Goal: Task Accomplishment & Management: Manage account settings

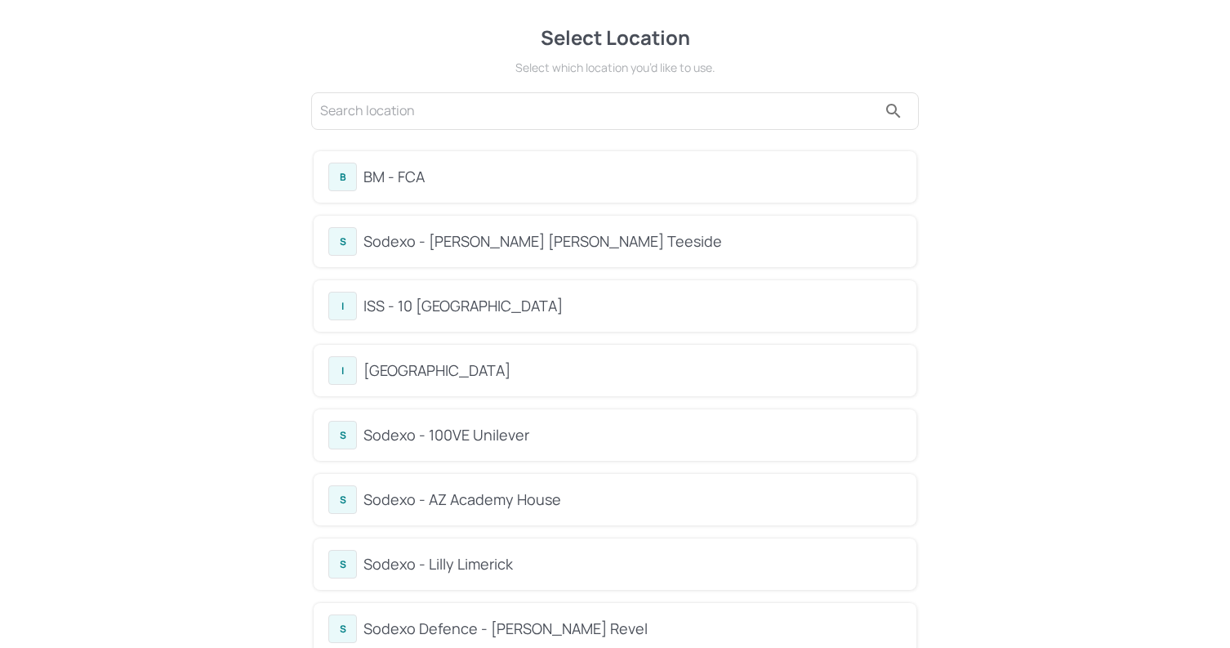
click at [446, 180] on div "BM - FCA" at bounding box center [632, 177] width 538 height 22
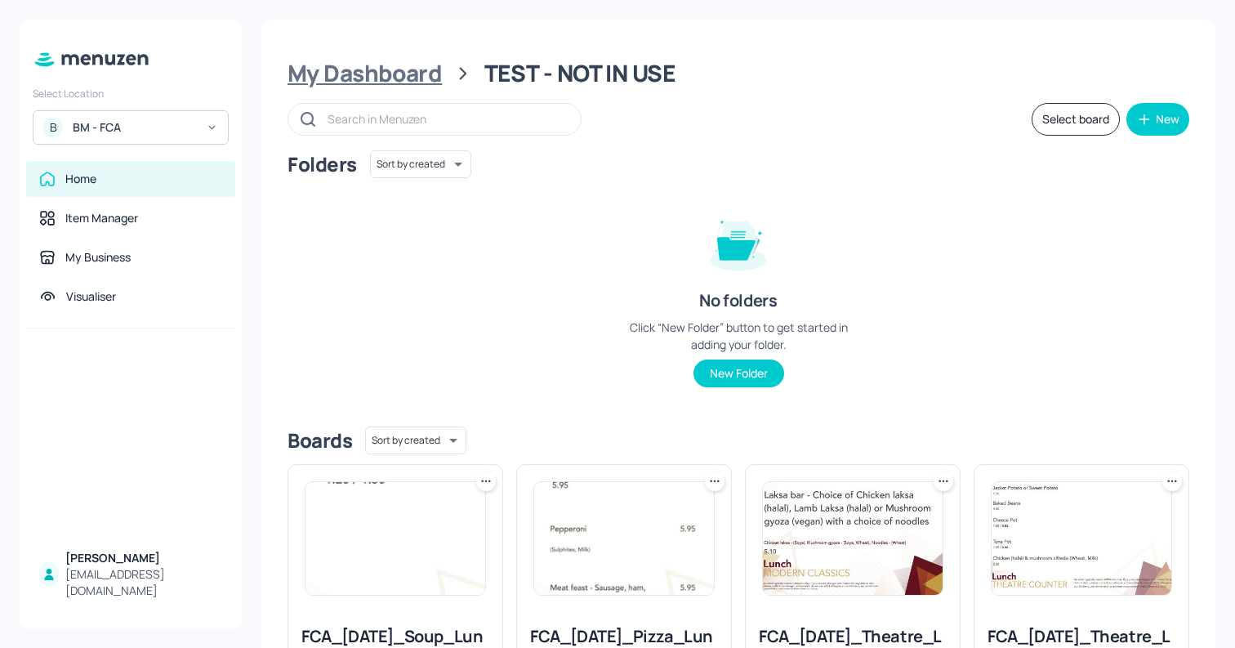
click at [398, 74] on div "My Dashboard" at bounding box center [364, 73] width 154 height 29
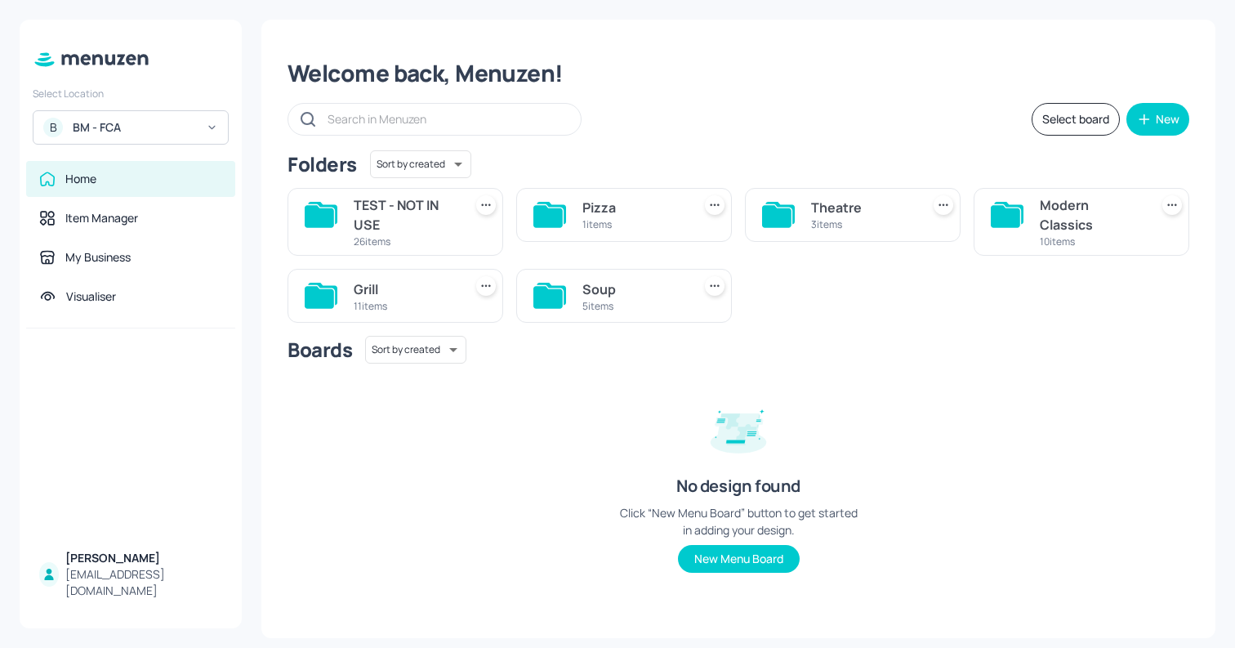
click at [428, 296] on div "Grill" at bounding box center [405, 289] width 103 height 20
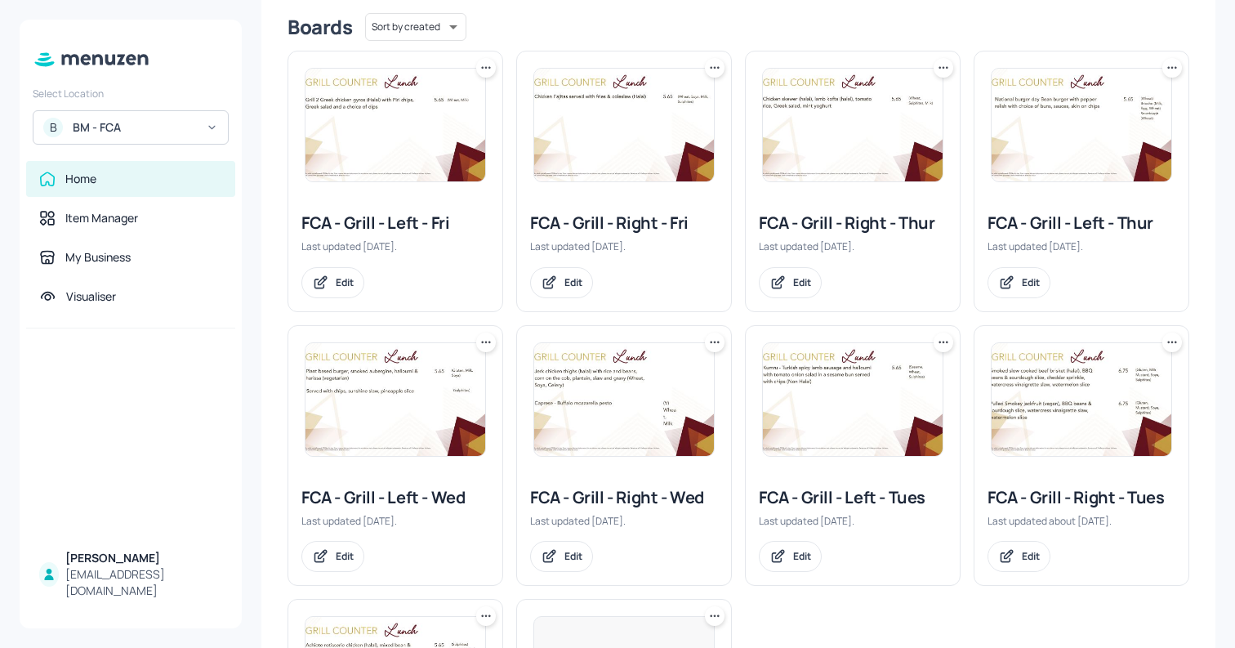
scroll to position [506, 0]
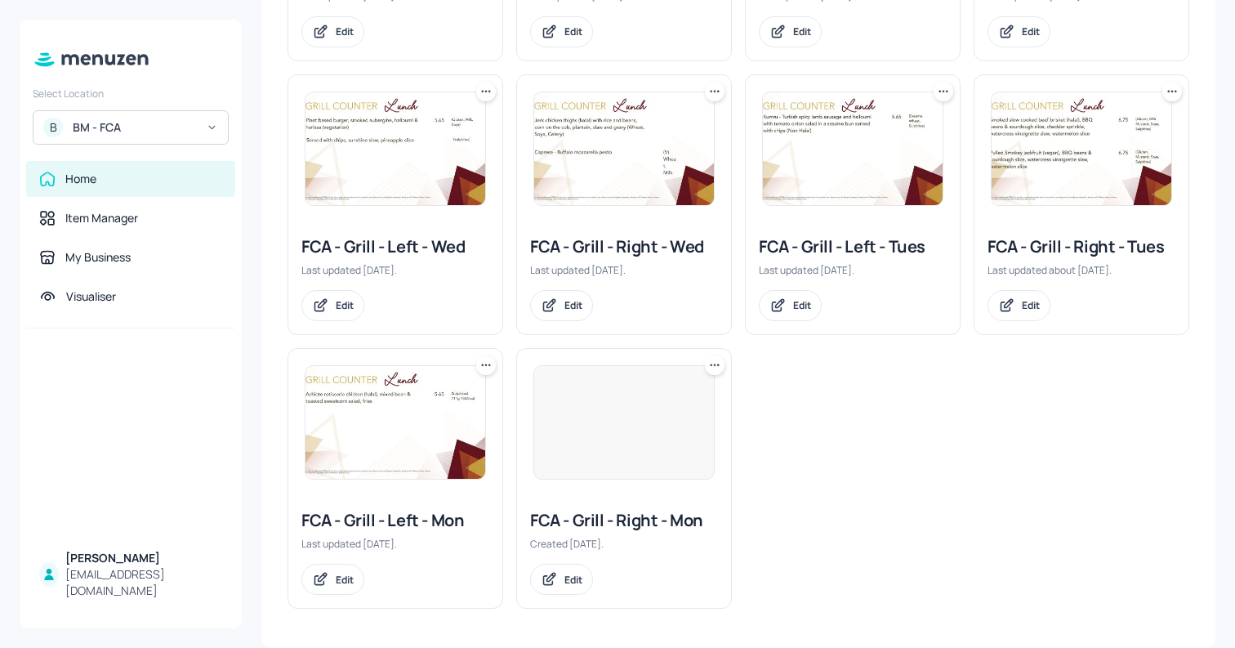
click at [627, 457] on div at bounding box center [623, 422] width 181 height 114
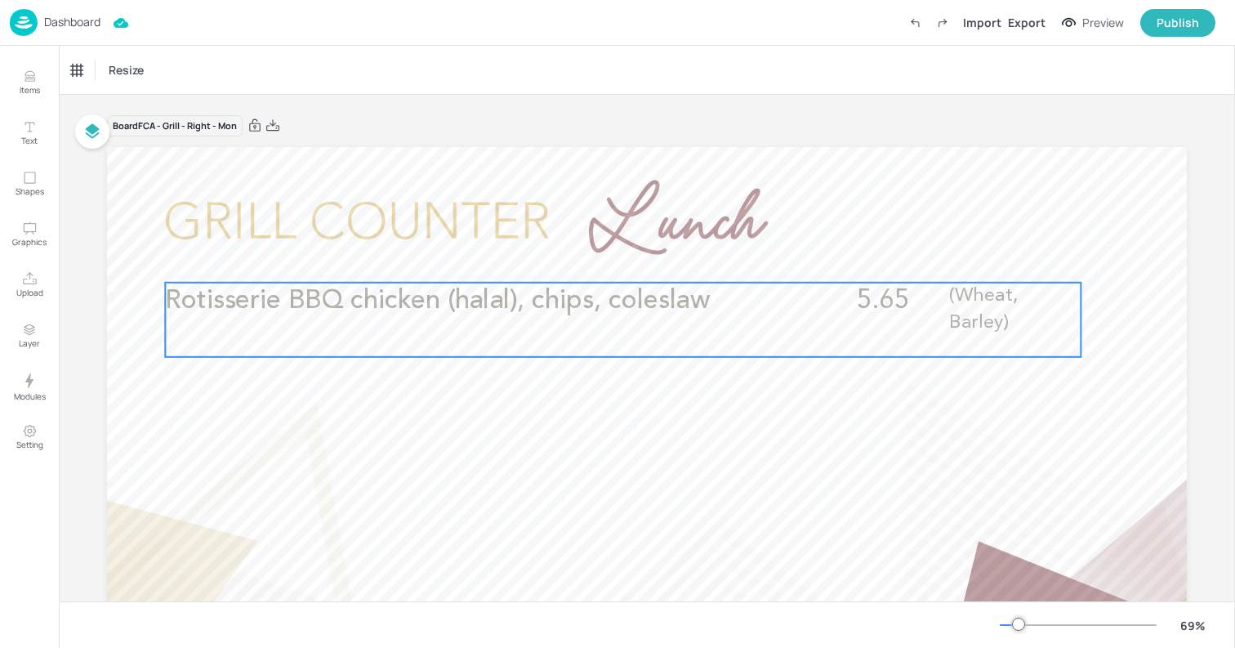
click at [629, 298] on span "Rotisserie BBQ chicken (halal), chips, coleslaw" at bounding box center [437, 300] width 545 height 26
click at [608, 259] on icon "Edit Item" at bounding box center [611, 255] width 7 height 7
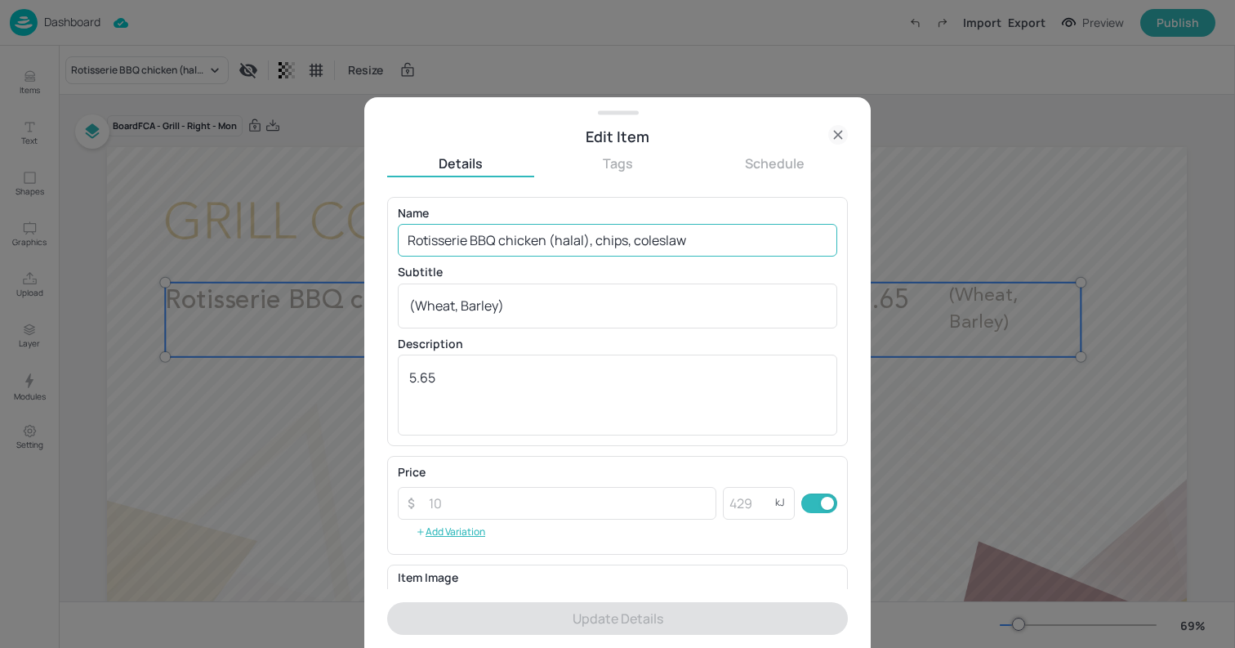
click at [607, 230] on input "Rotisserie BBQ chicken (halal), chips, coleslaw" at bounding box center [617, 240] width 439 height 33
paste input "[PERSON_NAME] with pineapple ring, chips, peas, poached egg and mustard sauce"
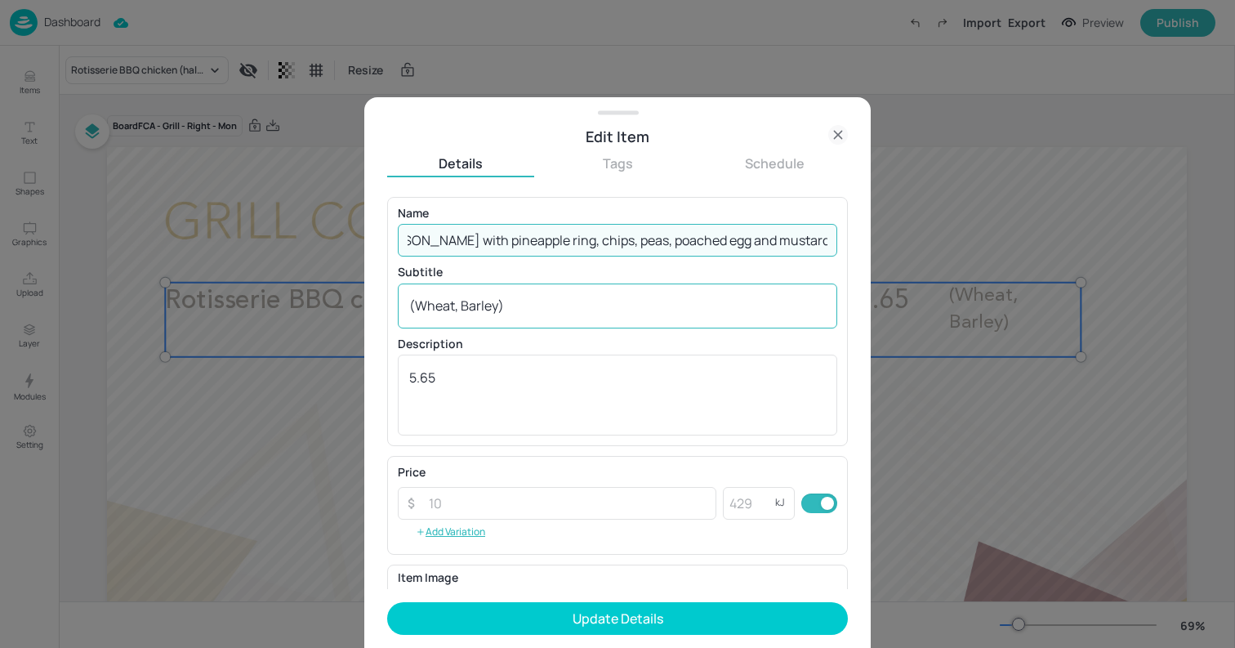
type input "Rotisserie [PERSON_NAME] with pineapple ring, chips, peas, poached egg and must…"
click at [532, 308] on textarea "(Wheat, Barley)" at bounding box center [617, 305] width 417 height 18
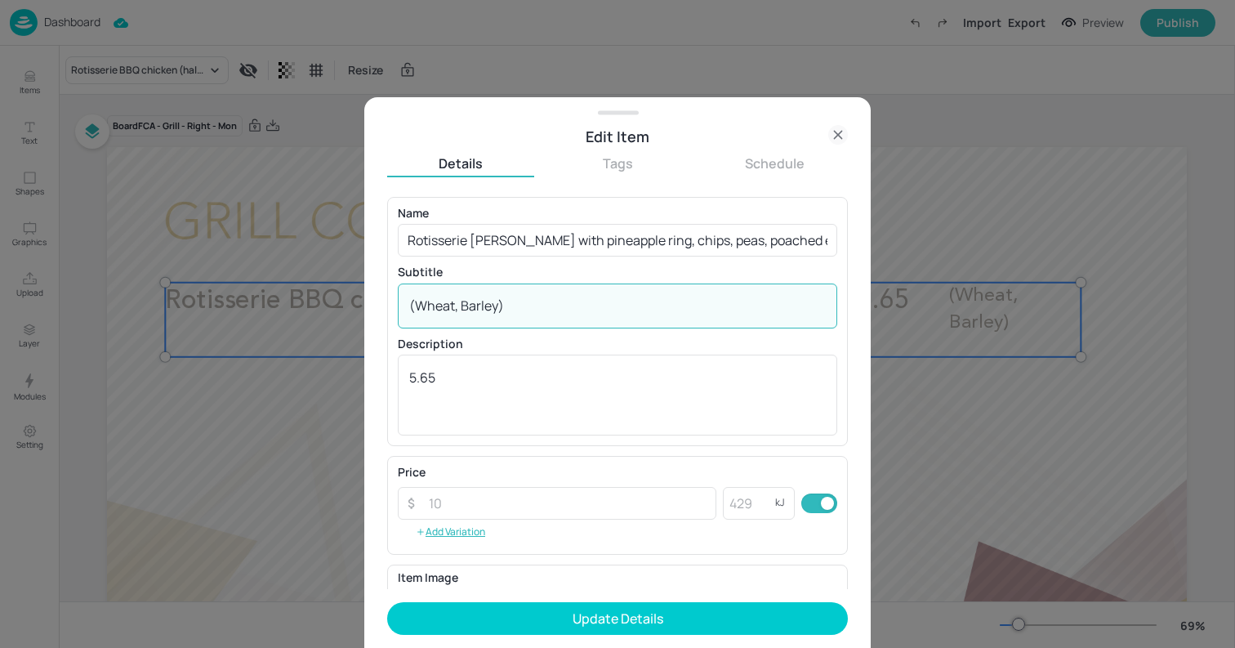
click at [532, 308] on textarea "(Wheat, Barley)" at bounding box center [617, 305] width 417 height 18
type textarea "="
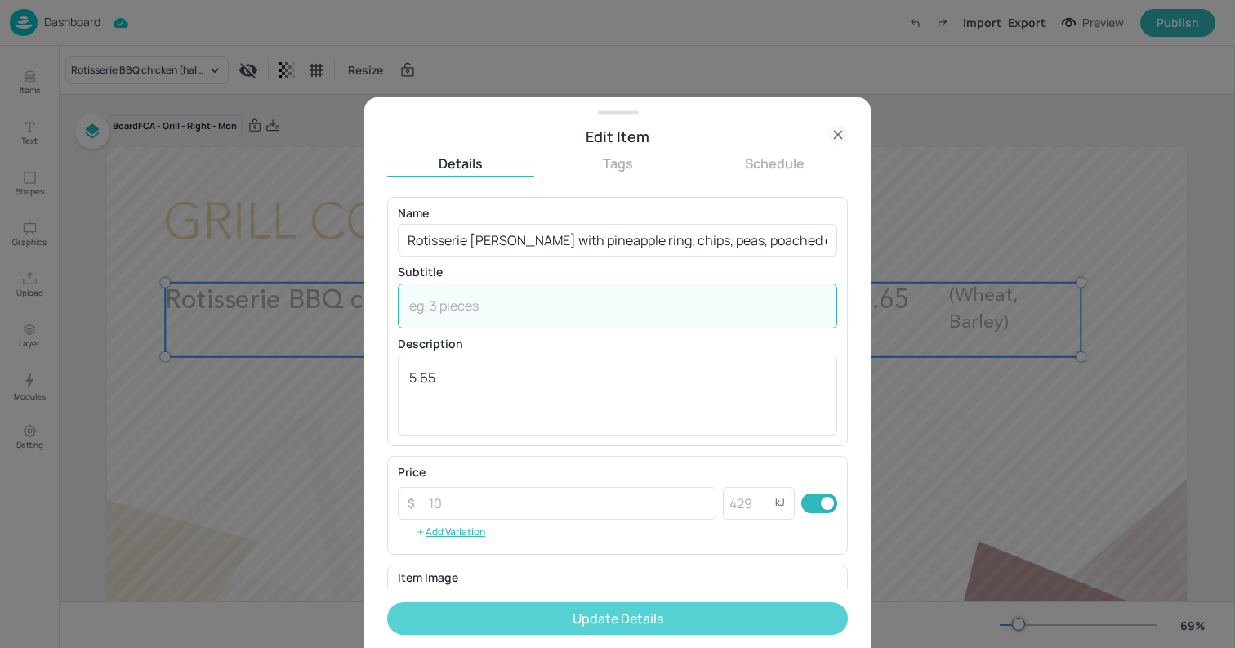
click at [627, 630] on button "Update Details" at bounding box center [617, 618] width 461 height 33
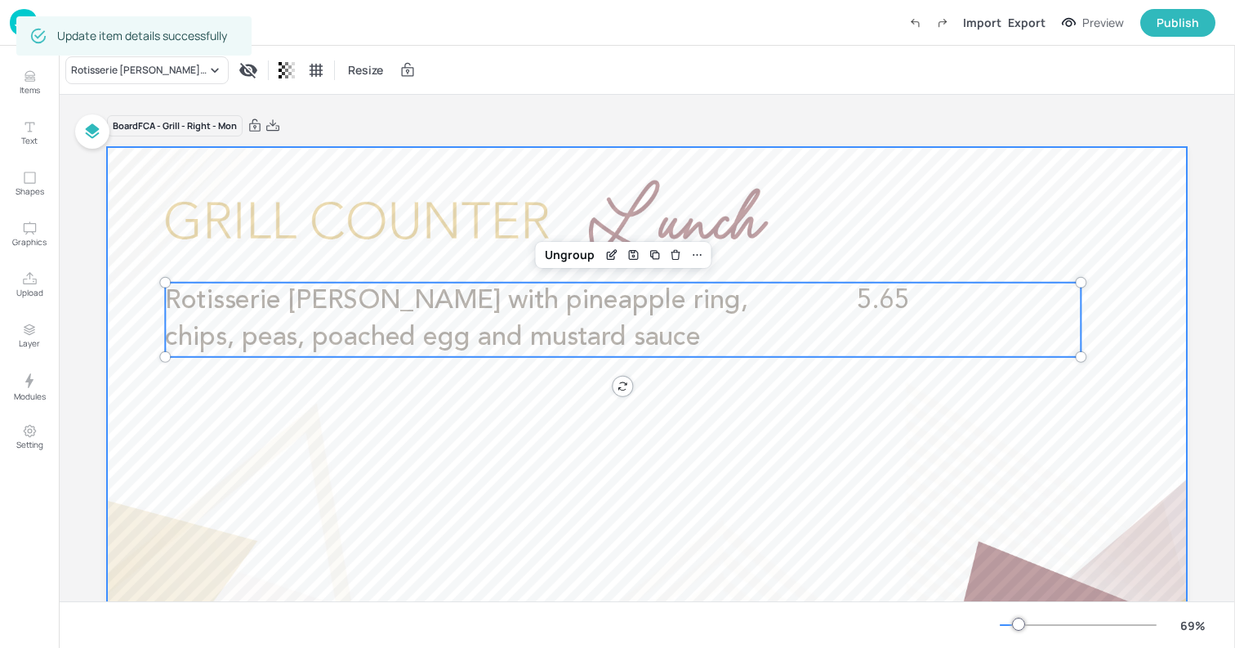
click at [136, 212] on div at bounding box center [647, 451] width 1080 height 608
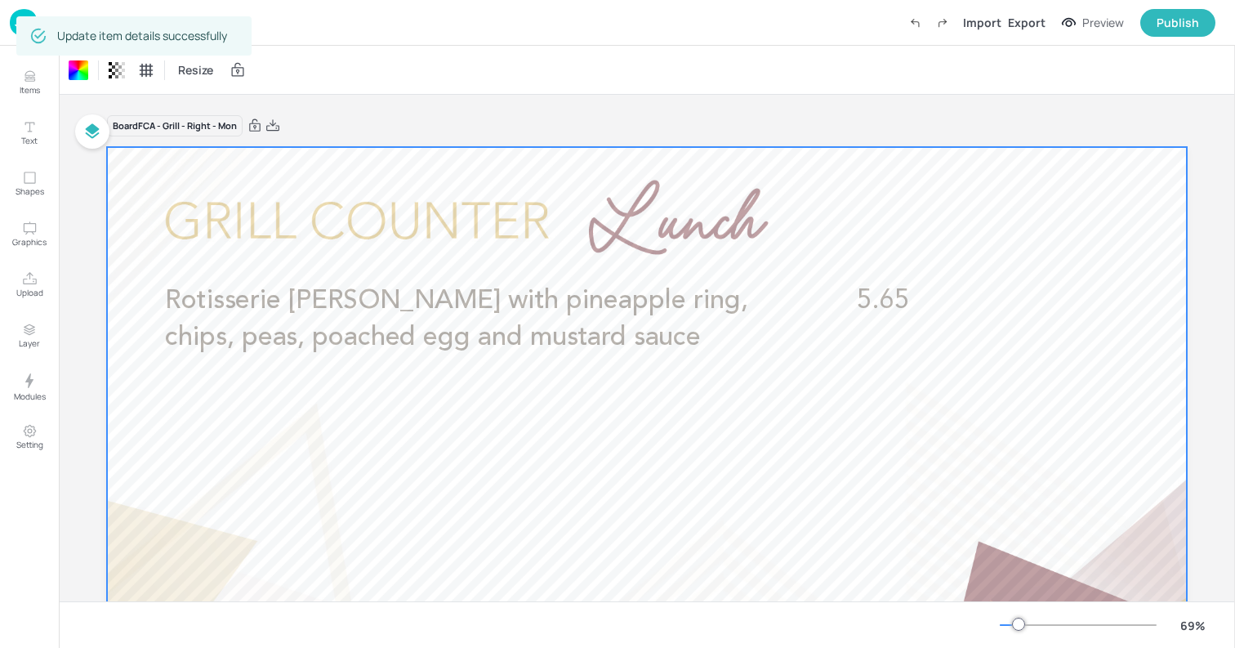
click at [10, 23] on img at bounding box center [24, 22] width 28 height 27
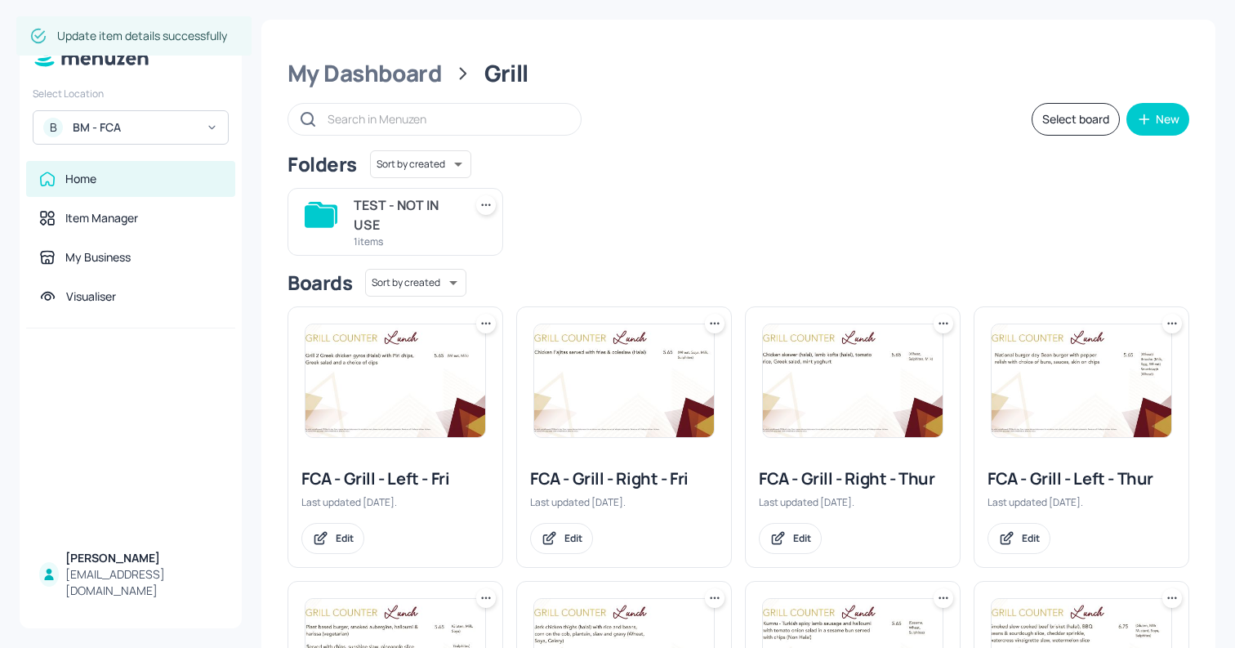
scroll to position [506, 0]
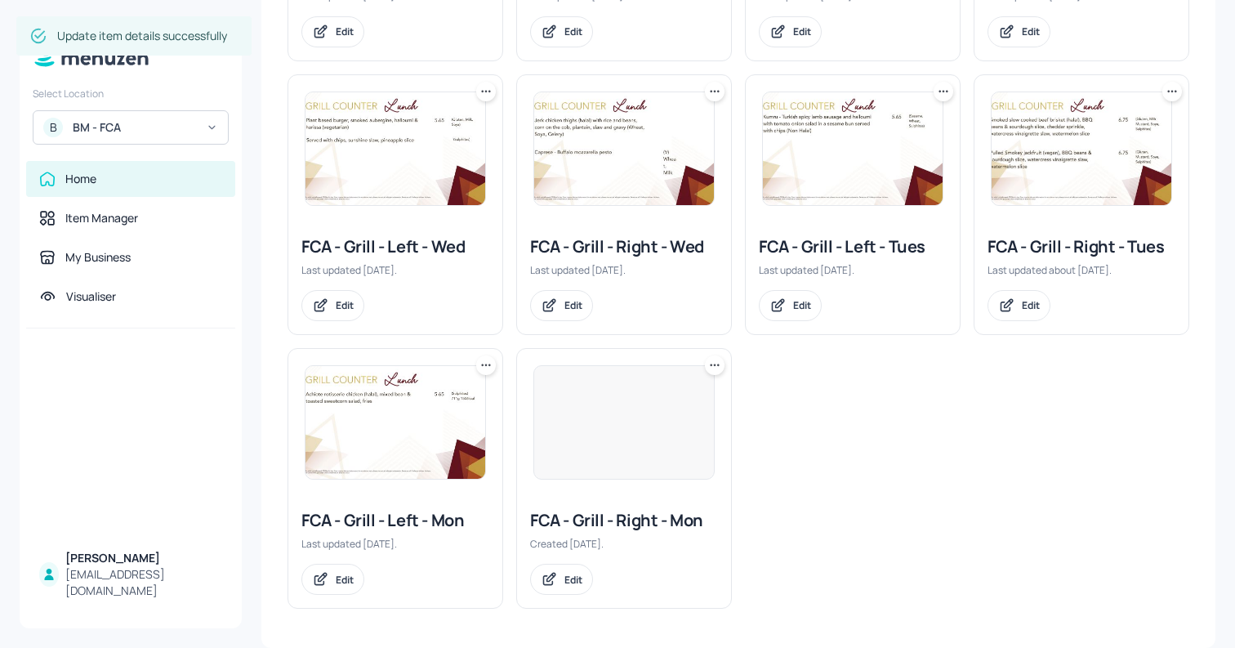
click at [426, 411] on img at bounding box center [395, 422] width 180 height 113
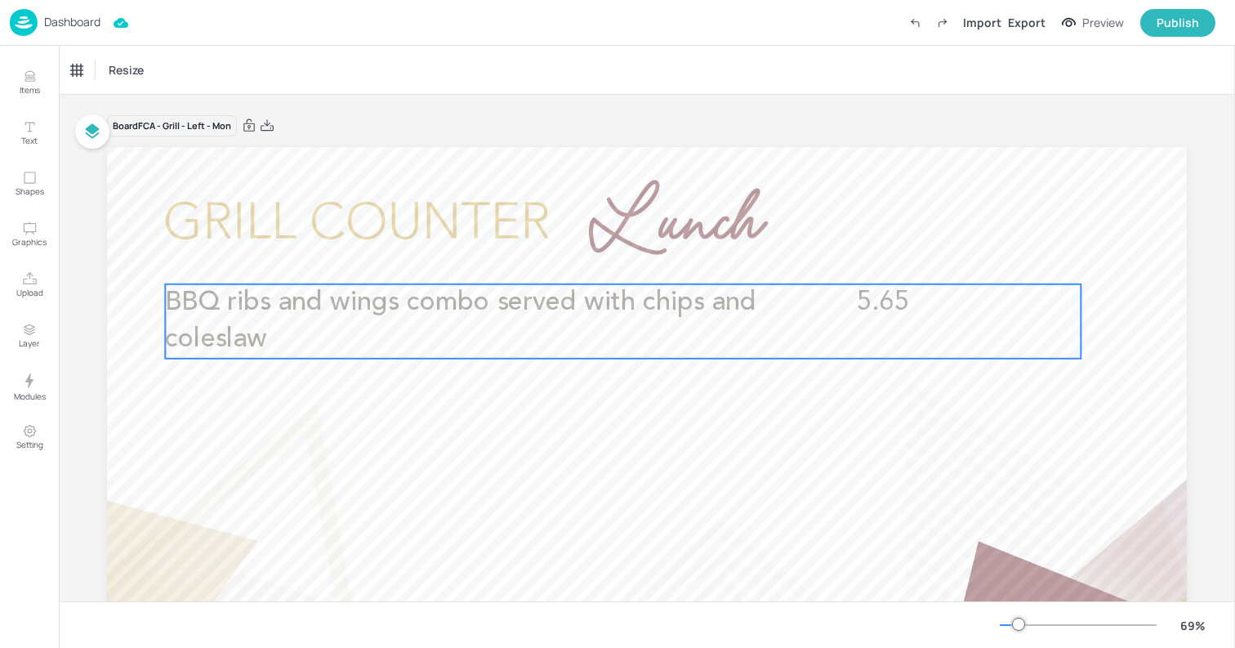
click at [494, 313] on span "BBQ ribs and wings combo served with chips and coleslaw" at bounding box center [460, 321] width 591 height 64
click at [607, 256] on icon "Edit Item" at bounding box center [612, 256] width 14 height 13
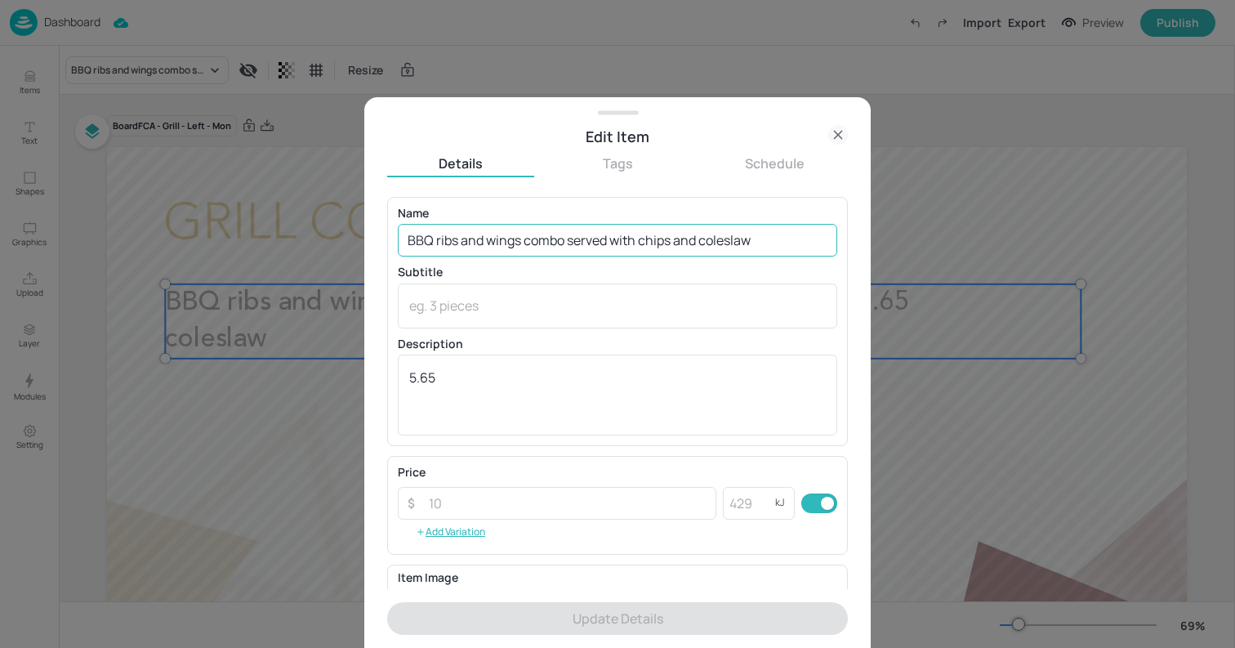
click at [547, 238] on input "BBQ ribs and wings combo served with chips and coleslaw" at bounding box center [617, 240] width 439 height 33
paste input "Portobello stuffed mushroom with pineapple ring, chips, peas, poached egg and m…"
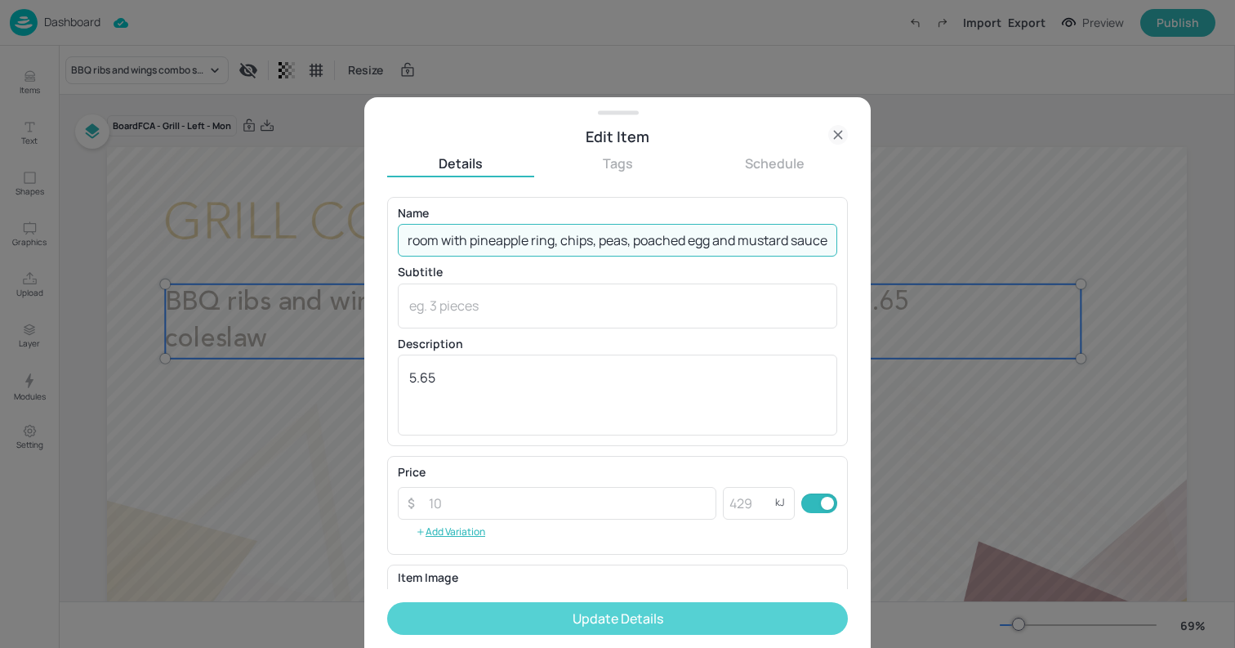
type input "Portobello stuffed mushroom with pineapple ring, chips, peas, poached egg and m…"
click at [608, 624] on button "Update Details" at bounding box center [617, 618] width 461 height 33
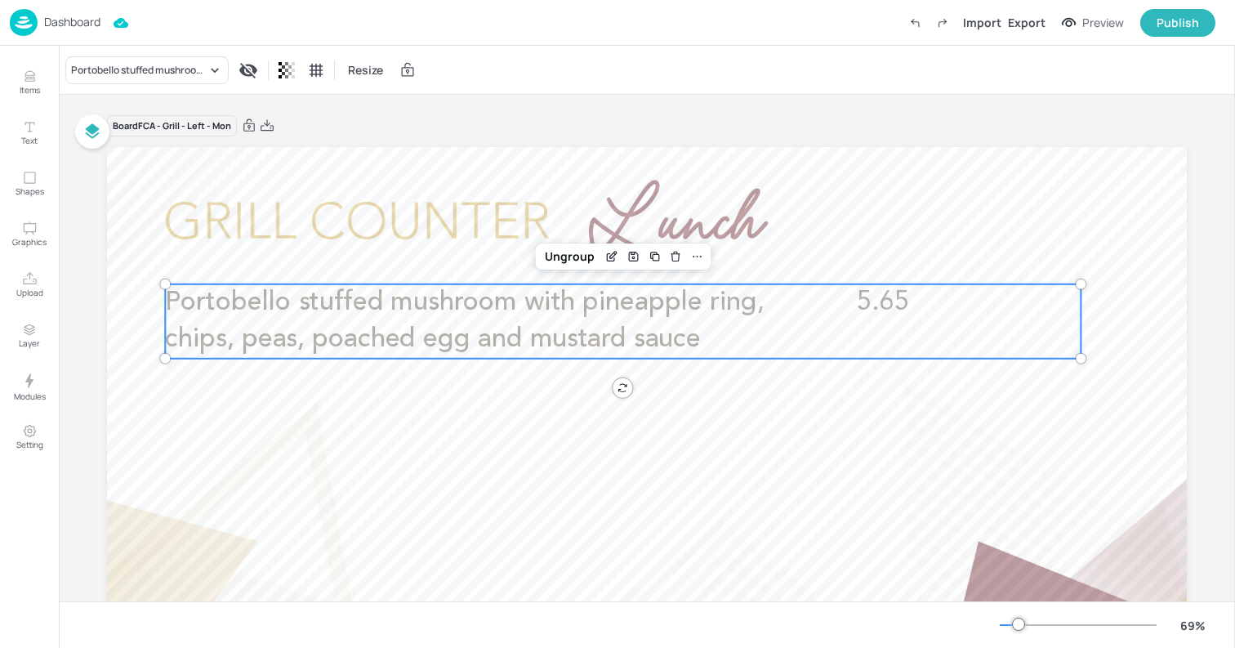
click at [12, 22] on img at bounding box center [24, 22] width 28 height 27
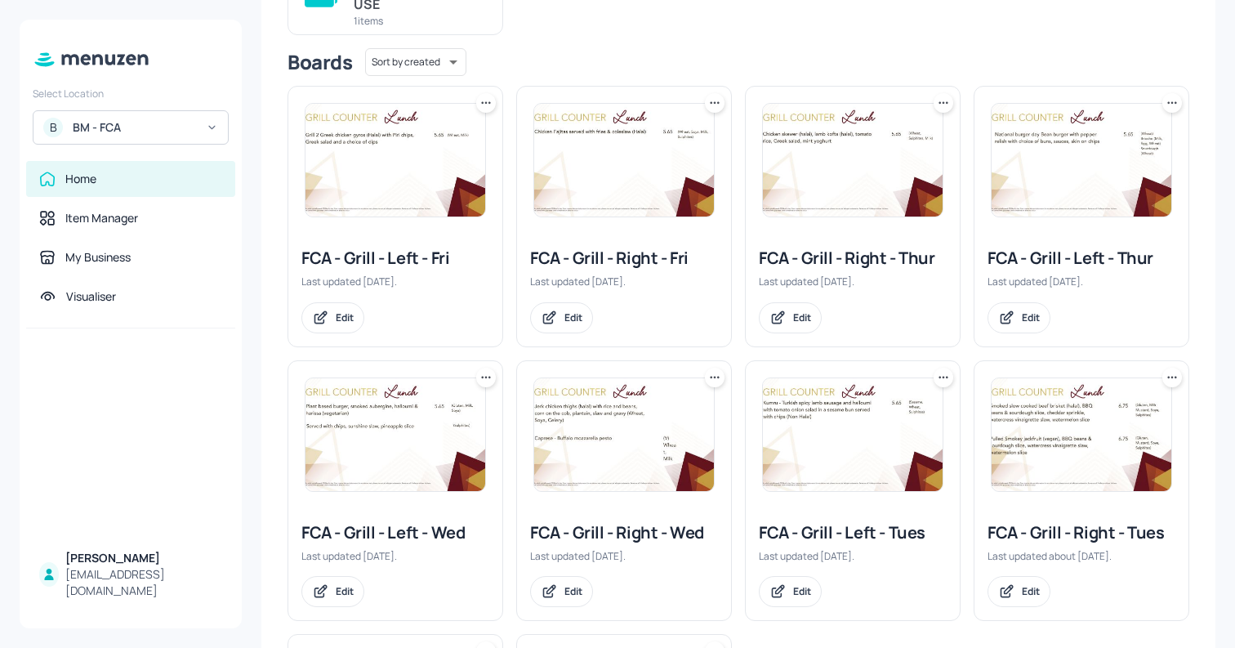
scroll to position [506, 0]
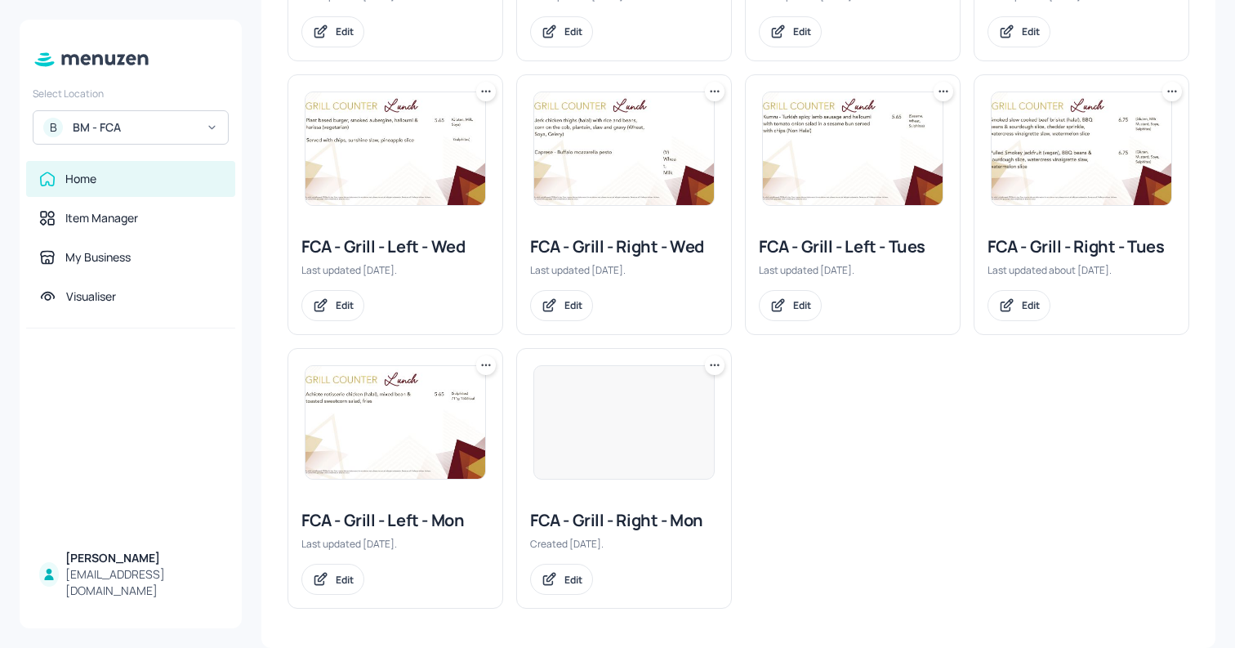
click at [630, 439] on div at bounding box center [623, 422] width 181 height 114
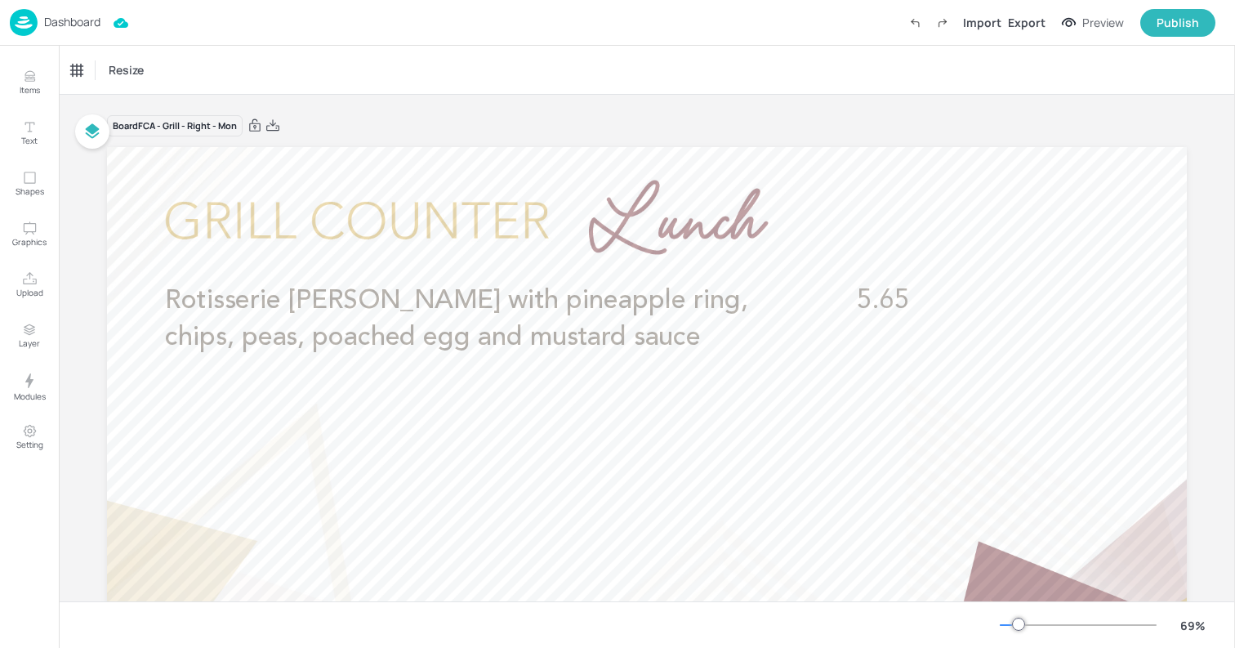
click at [69, 9] on div "Dashboard" at bounding box center [55, 22] width 91 height 27
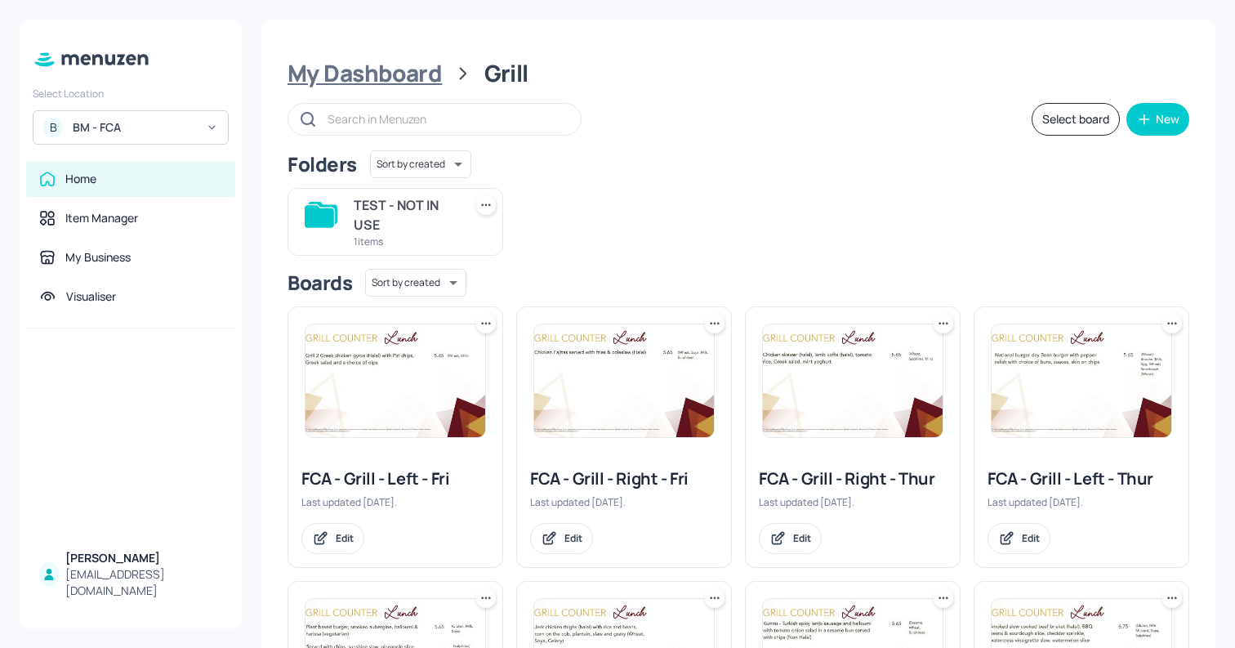
click at [363, 80] on div "My Dashboard" at bounding box center [364, 73] width 154 height 29
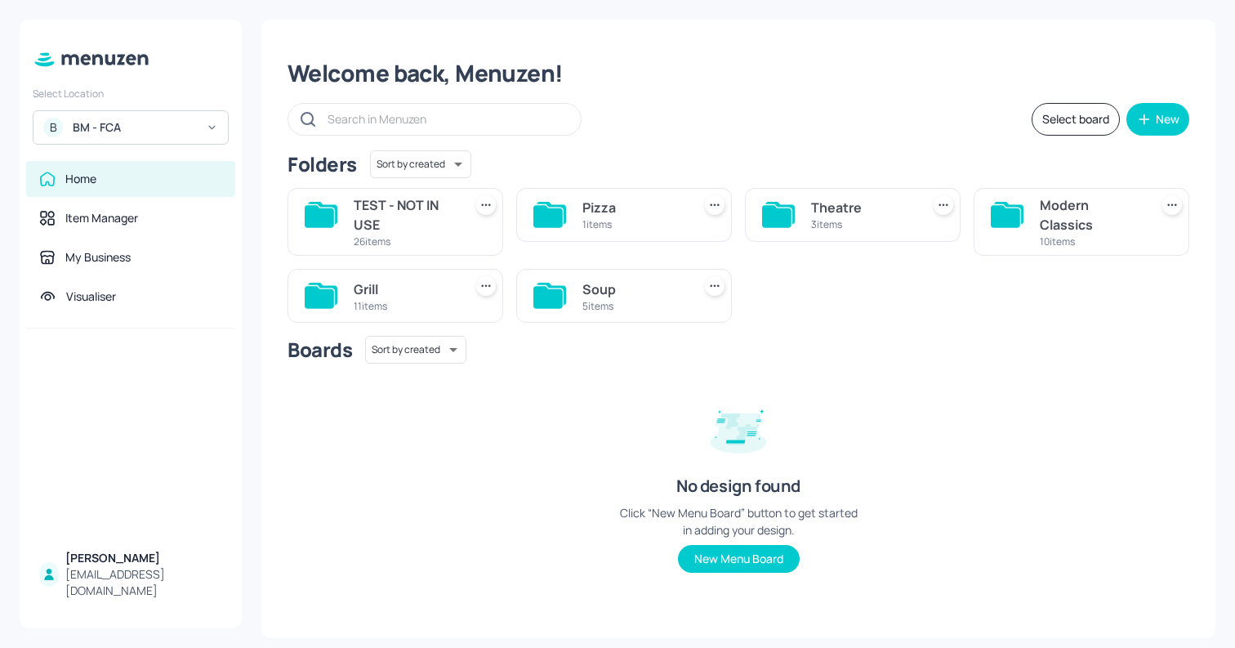
click at [646, 299] on div "5 items" at bounding box center [633, 306] width 103 height 14
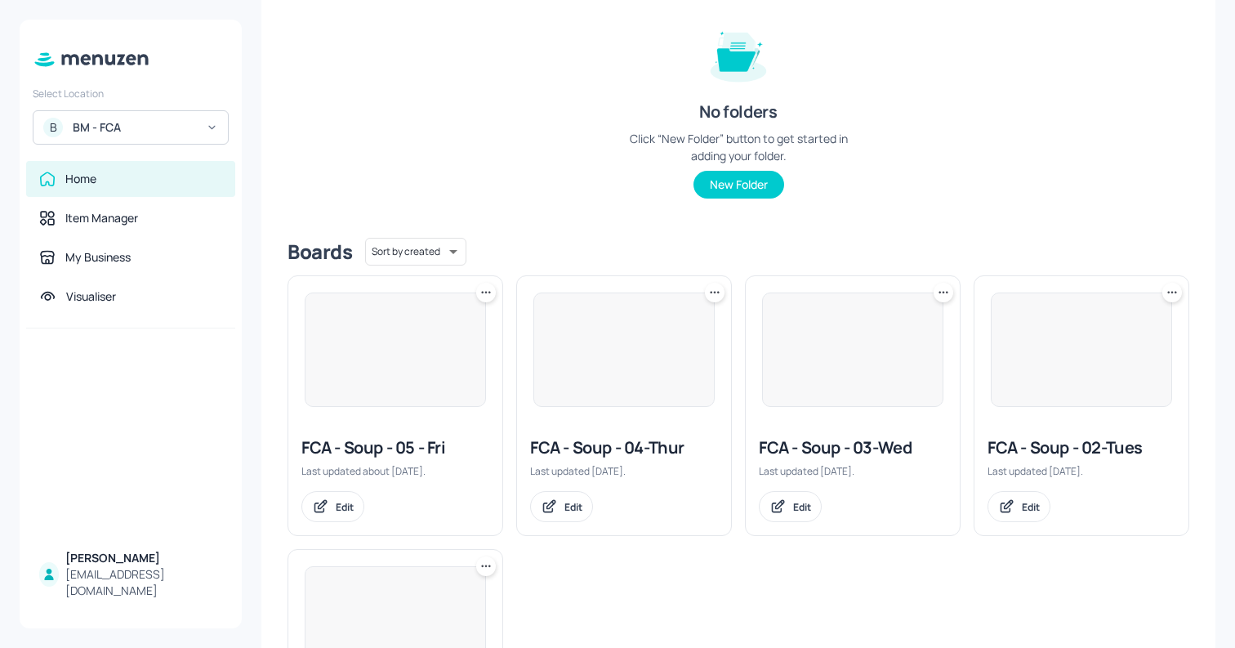
scroll to position [390, 0]
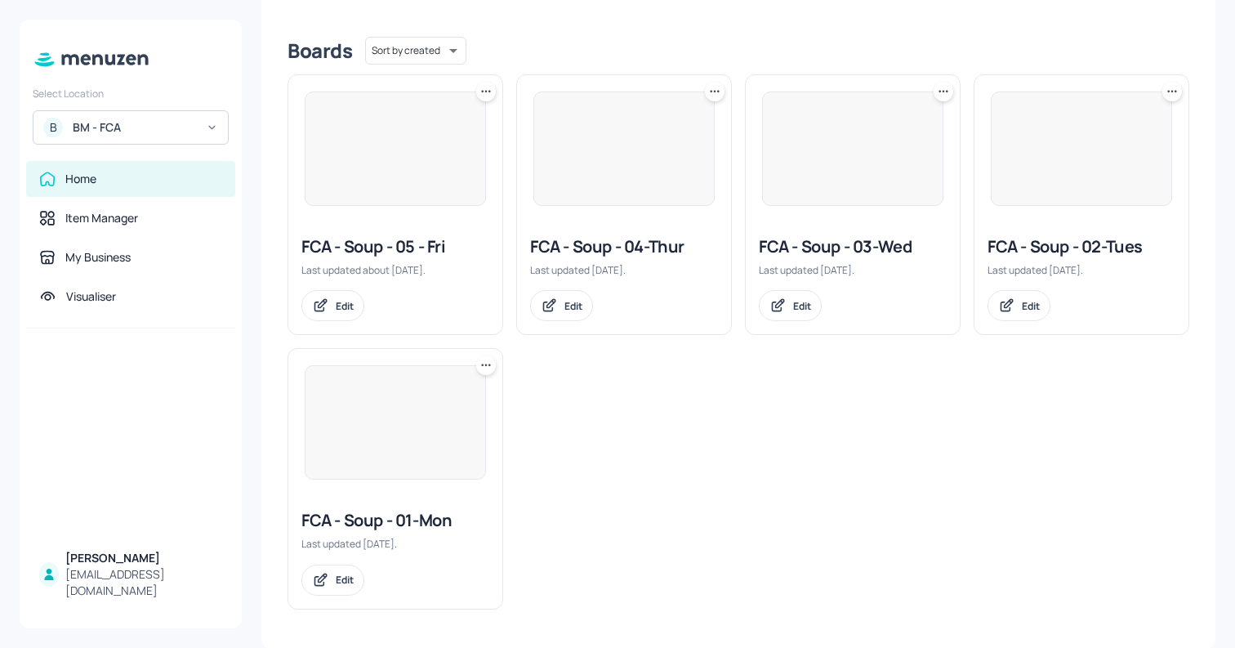
click at [308, 418] on img at bounding box center [395, 422] width 180 height 113
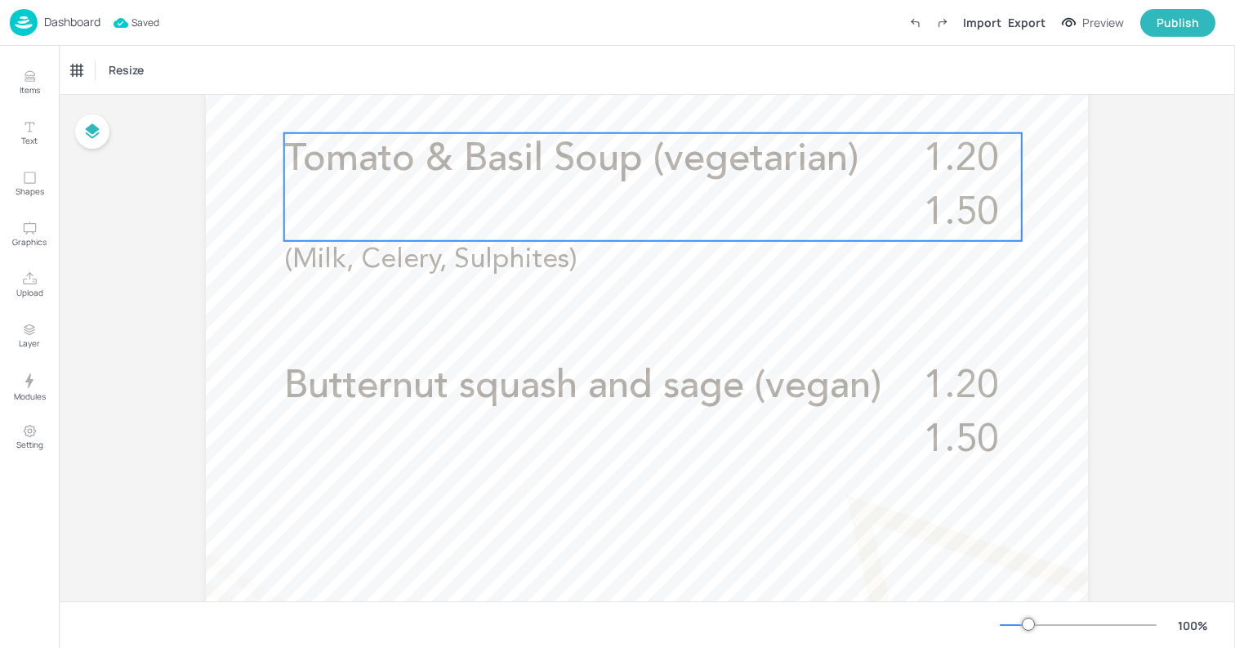
scroll to position [560, 0]
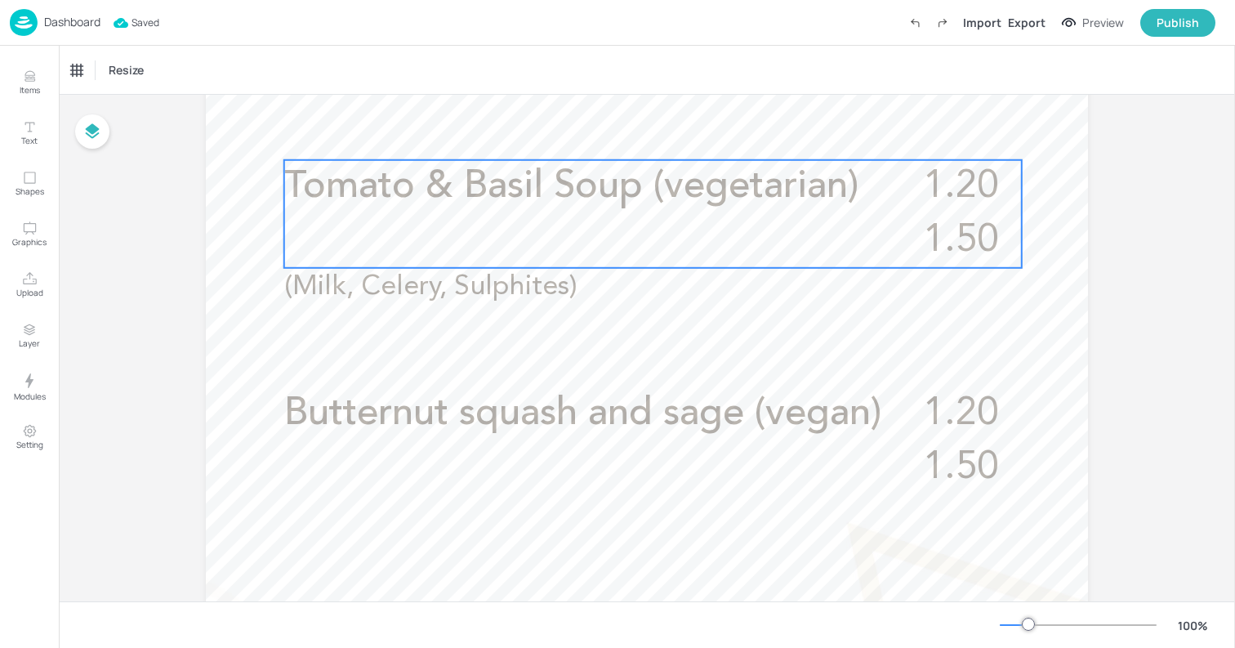
click at [571, 185] on span "Tomato & Basil Soup (vegetarian)" at bounding box center [571, 186] width 574 height 38
click at [637, 136] on icon "Edit Item" at bounding box center [640, 132] width 7 height 7
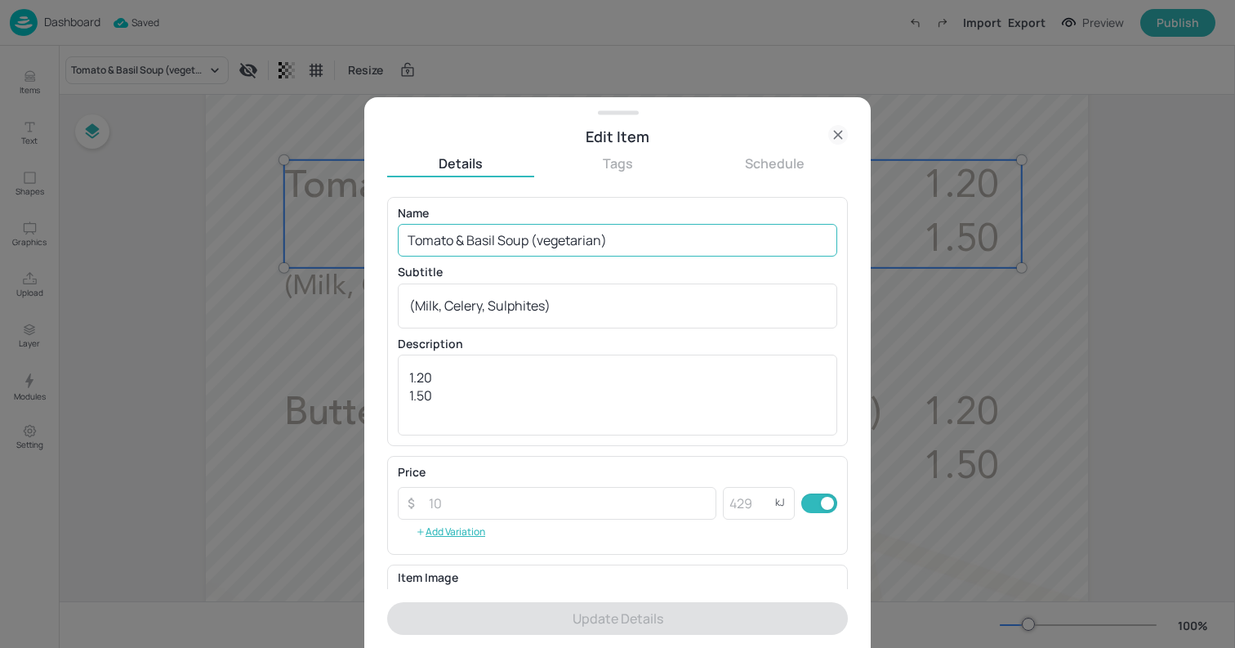
click at [563, 241] on input "Tomato & Basil Soup (vegetarian)" at bounding box center [617, 240] width 439 height 33
paste input "Jerusalem artichoke and mushroom (veg"
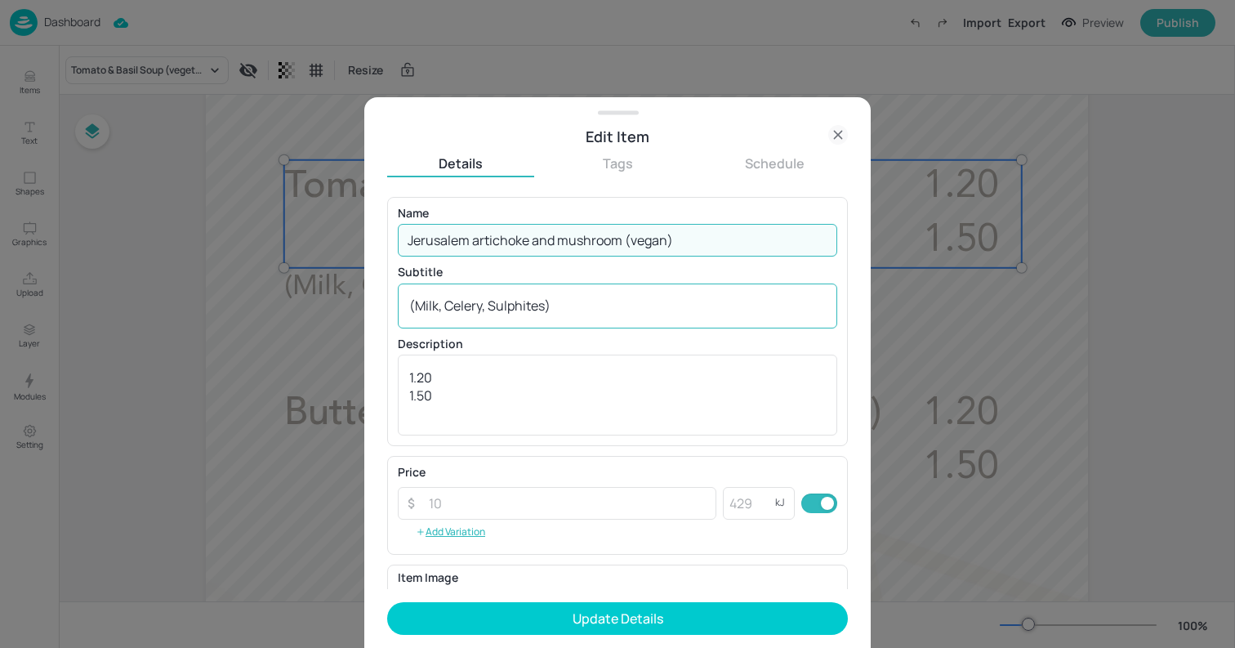
type input "Jerusalem artichoke and mushroom (vegan)"
click at [582, 319] on div "(Milk, Celery, Sulphites) x ​" at bounding box center [617, 305] width 439 height 45
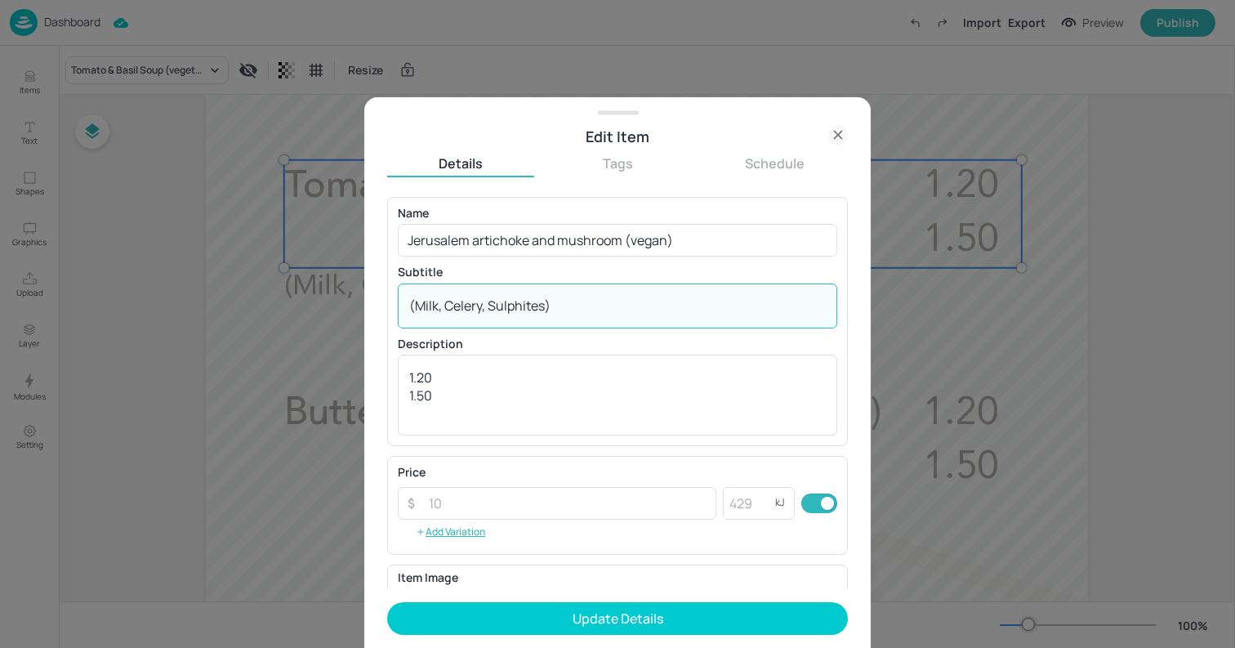
click at [590, 307] on textarea "(Milk, Celery, Sulphites)" at bounding box center [617, 305] width 417 height 18
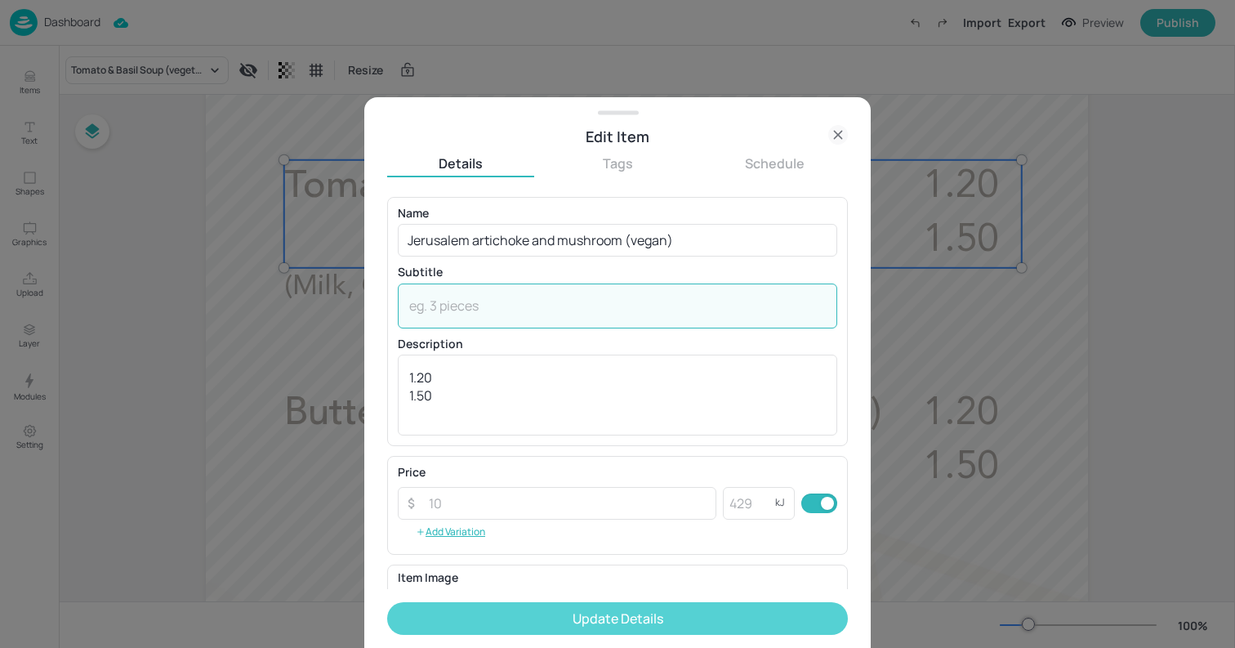
click at [648, 612] on button "Update Details" at bounding box center [617, 618] width 461 height 33
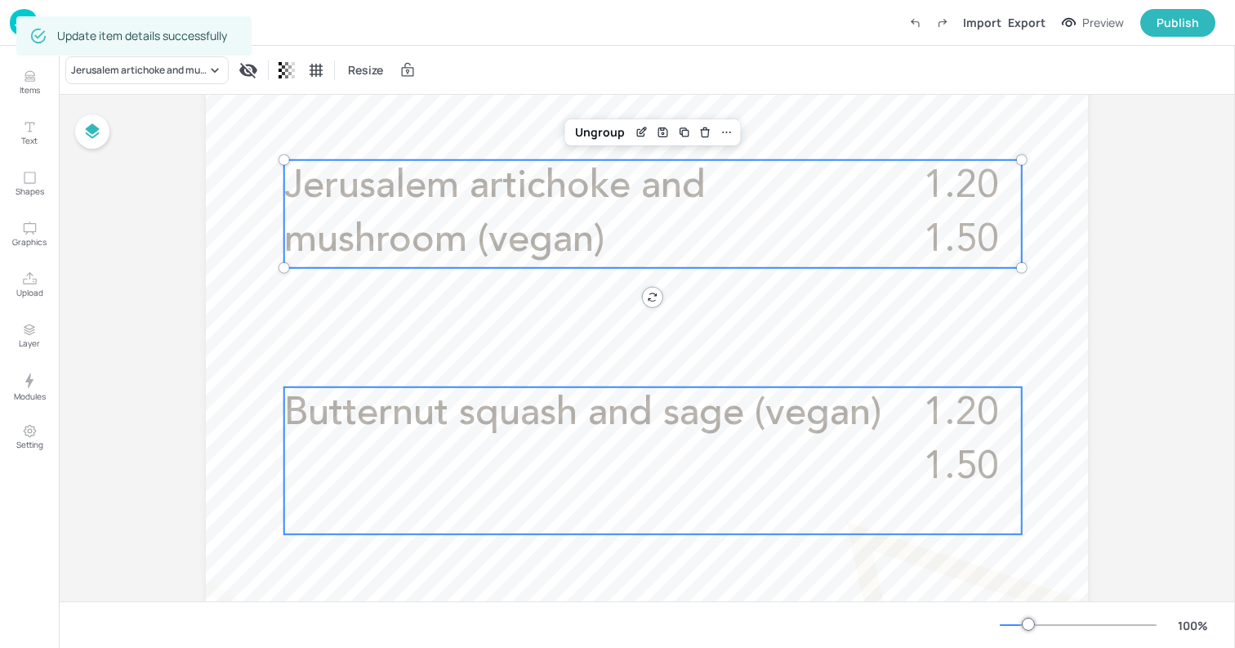
click at [497, 424] on span "Butternut squash and sage (vegan)" at bounding box center [582, 413] width 597 height 38
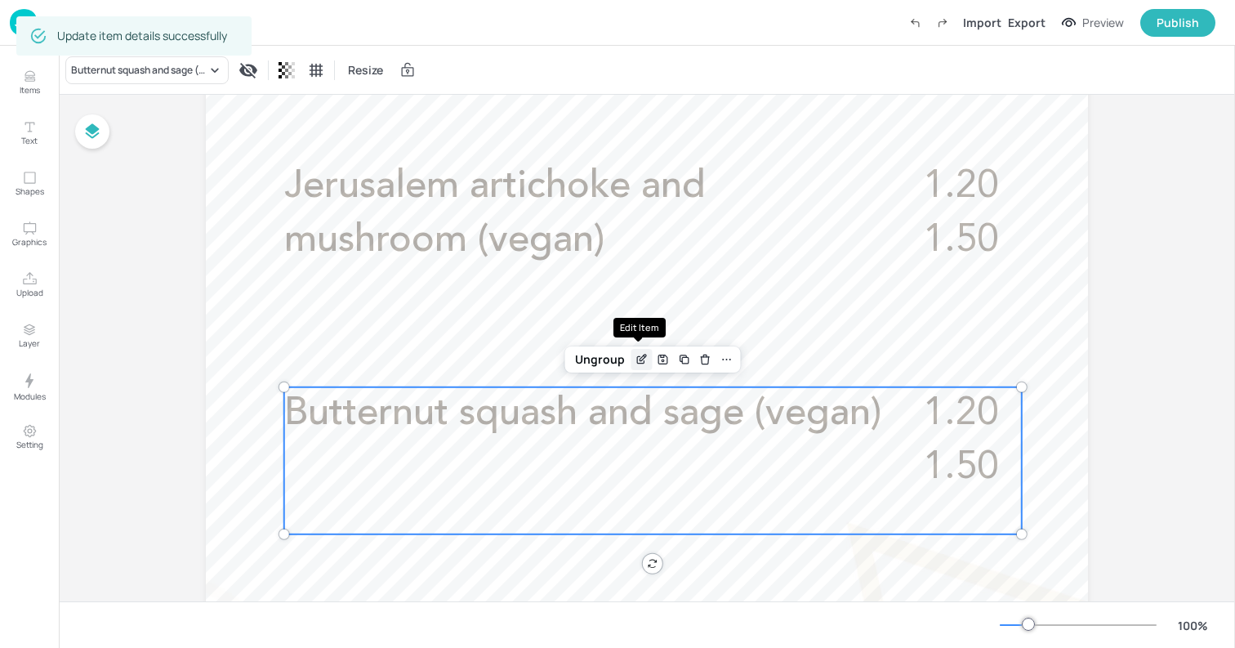
click at [640, 363] on icon "Edit Item" at bounding box center [642, 359] width 14 height 13
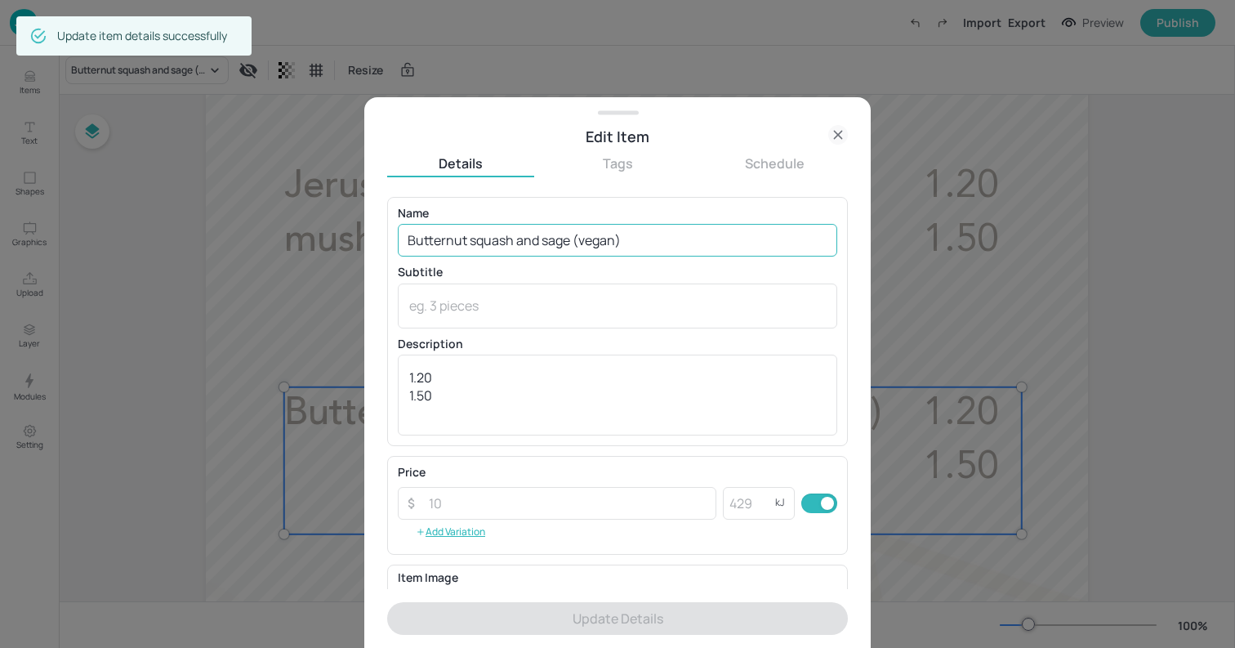
click at [577, 247] on input "Butternut squash and sage (vegan)" at bounding box center [617, 240] width 439 height 33
paste input "Welsh lamb and leek cawl"
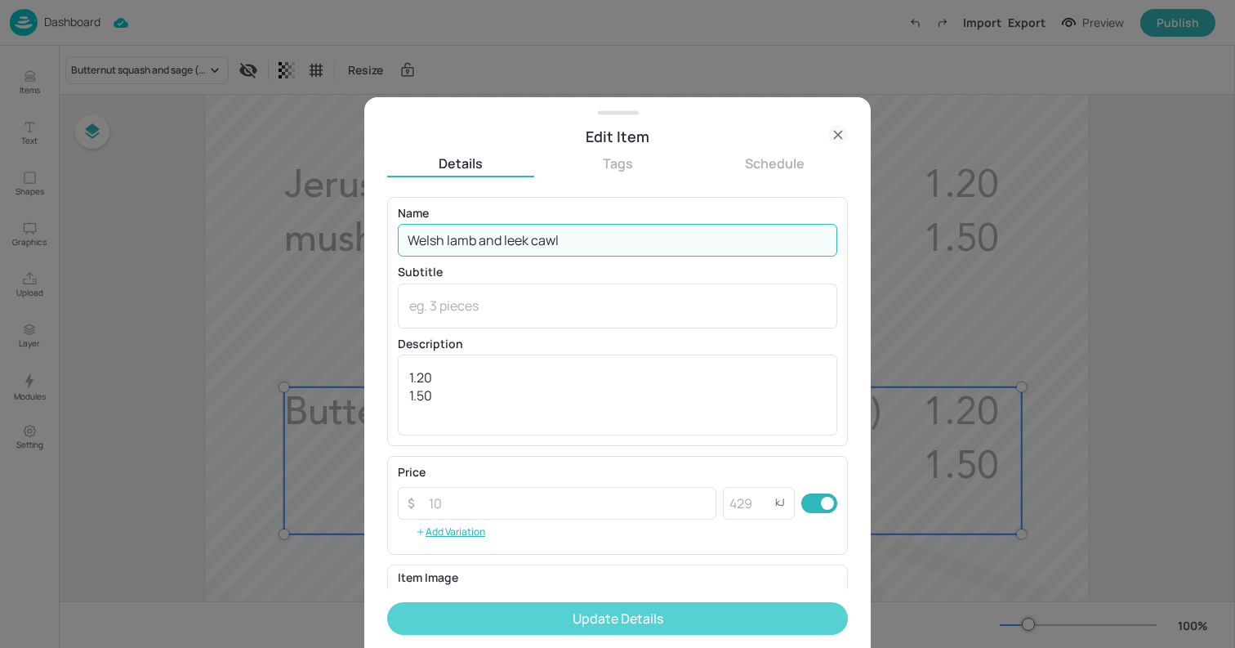
type input "Welsh lamb and leek cawl"
click at [714, 618] on button "Update Details" at bounding box center [617, 618] width 461 height 33
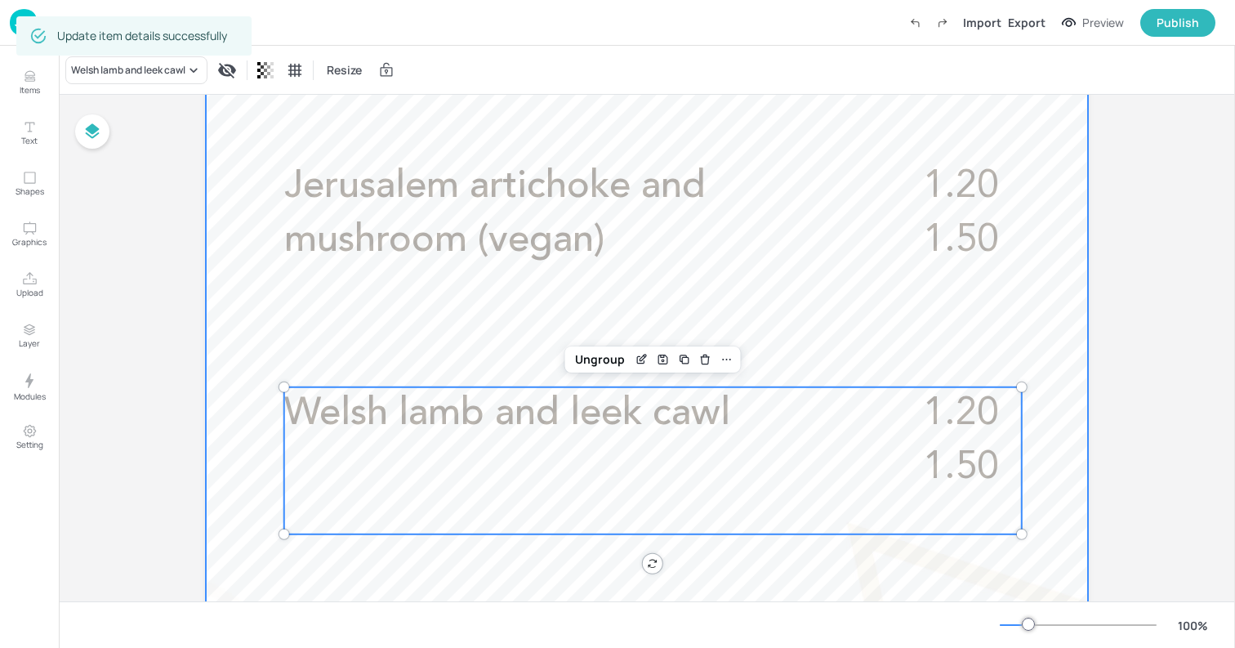
click at [225, 270] on div at bounding box center [647, 371] width 882 height 1568
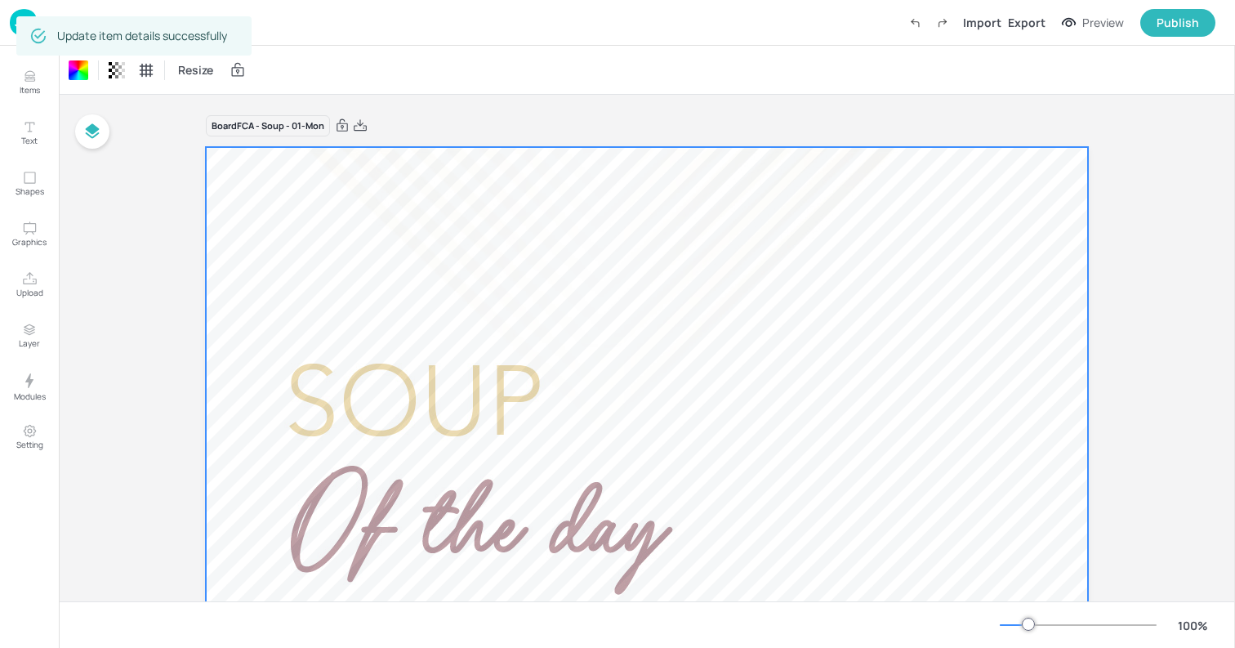
click at [11, 31] on img at bounding box center [24, 22] width 28 height 27
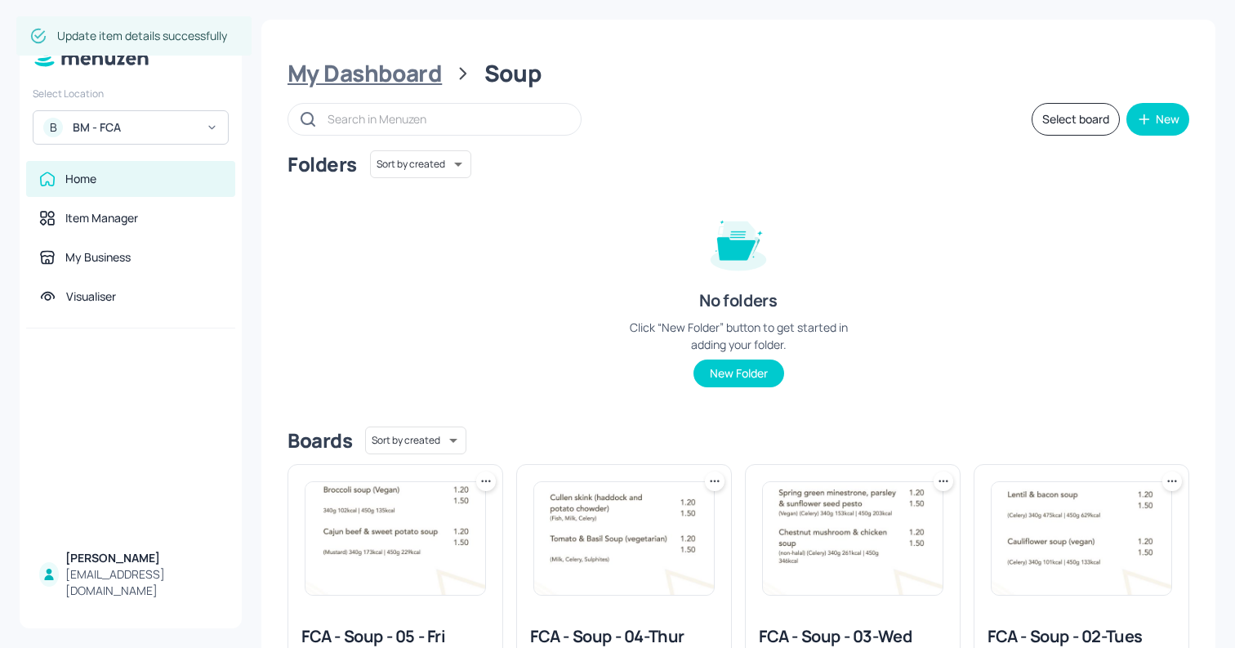
click at [366, 74] on div "My Dashboard" at bounding box center [364, 73] width 154 height 29
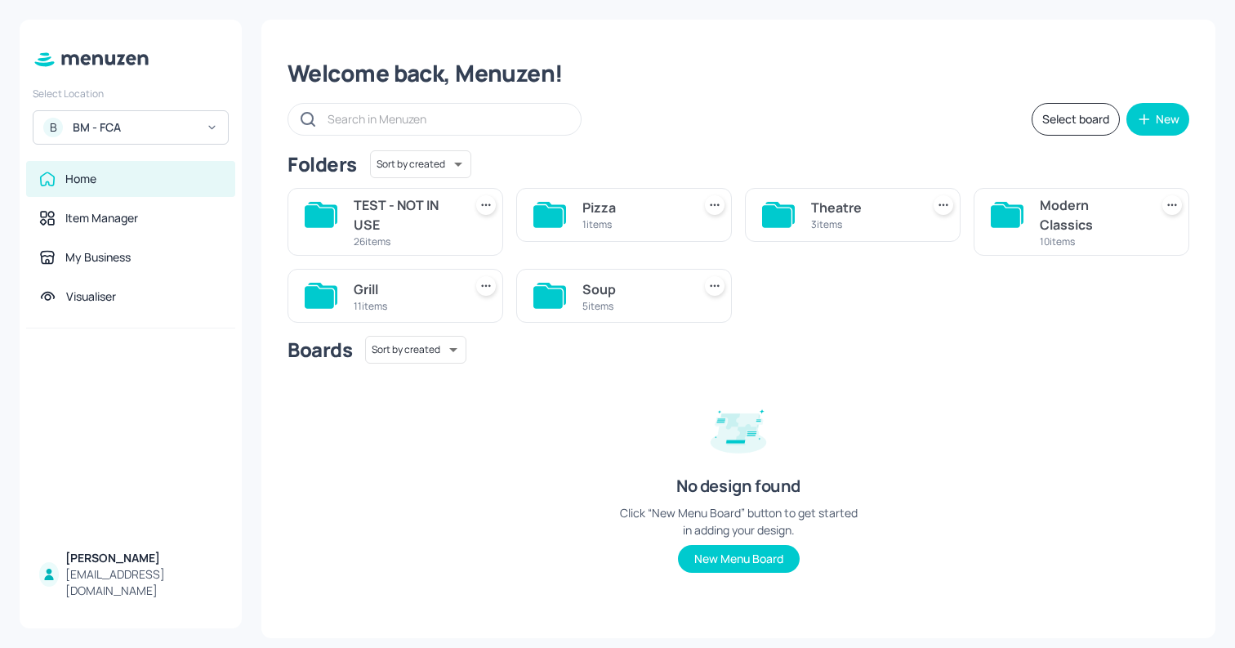
click at [866, 207] on div "Theatre" at bounding box center [862, 208] width 103 height 20
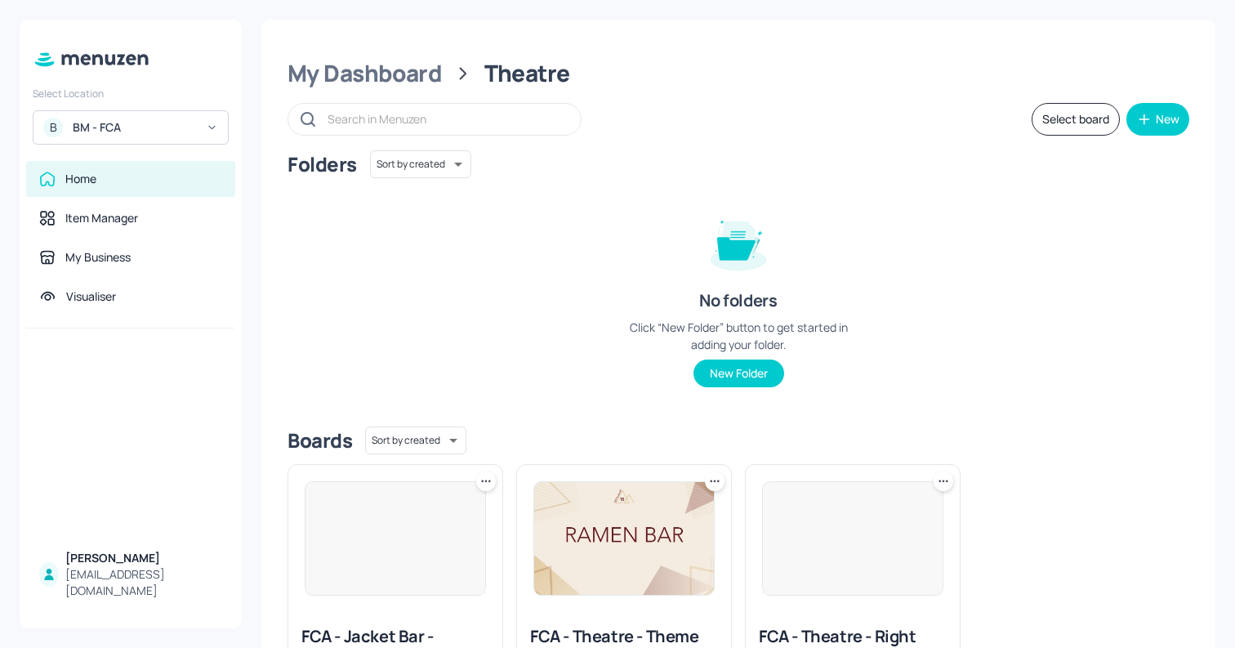
scroll to position [139, 0]
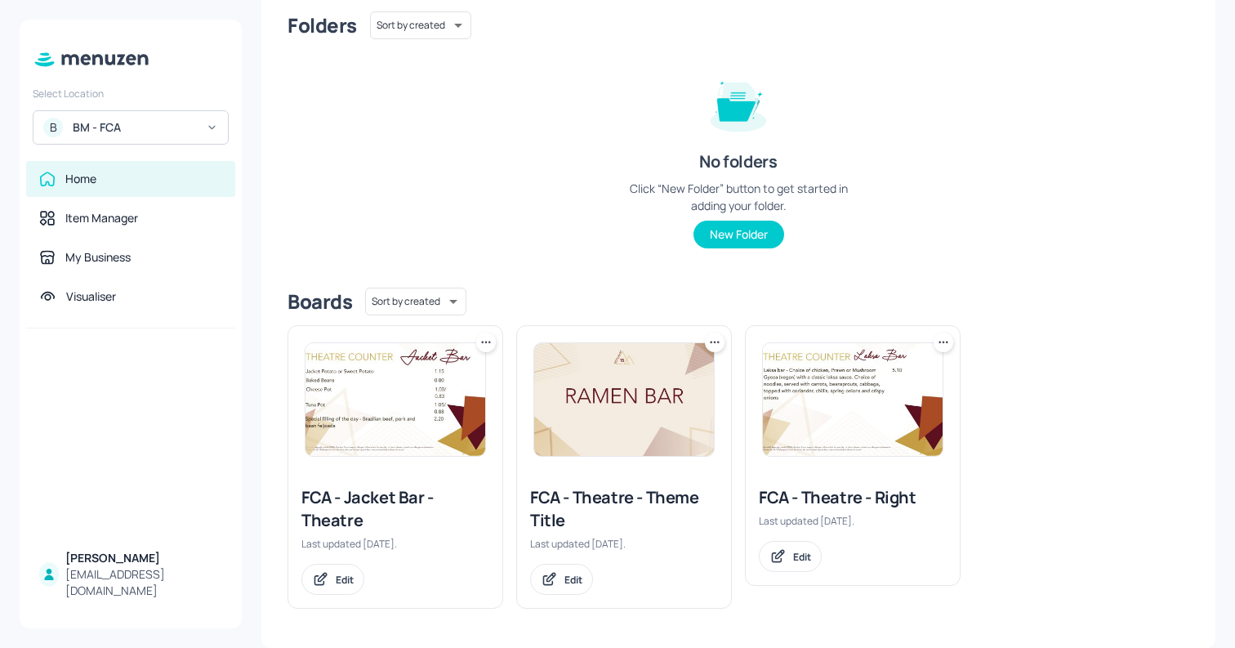
click at [843, 353] on img at bounding box center [853, 399] width 180 height 113
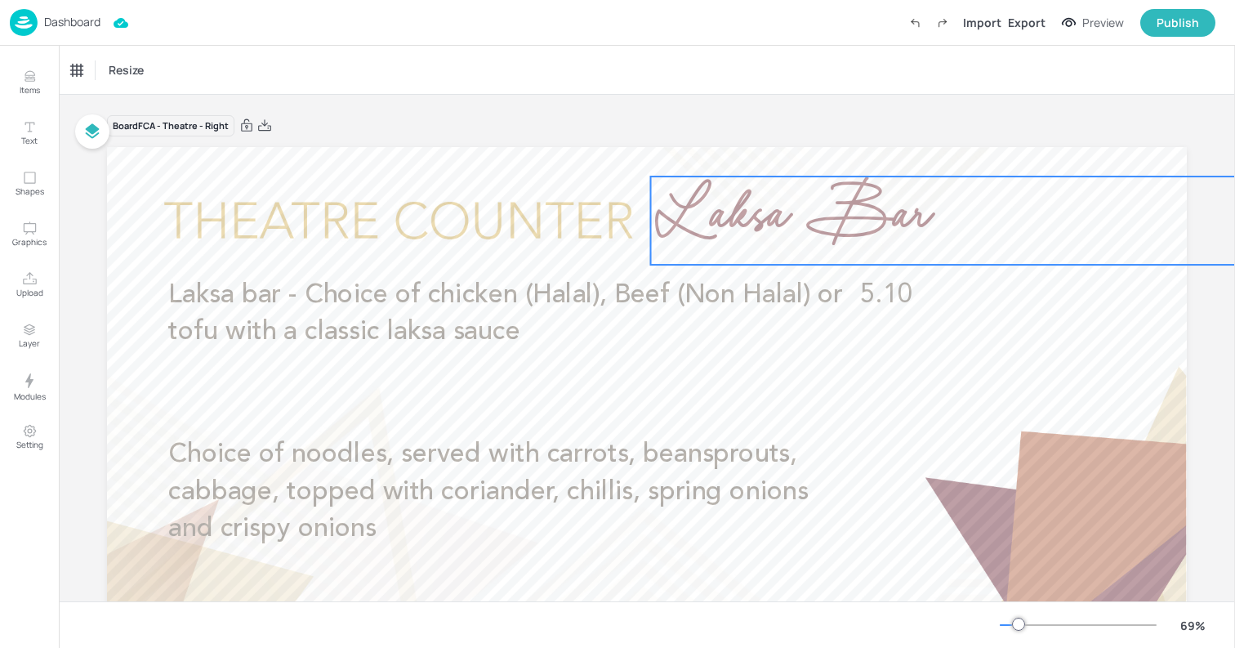
click at [850, 229] on span "Laksa Bar" at bounding box center [790, 220] width 278 height 106
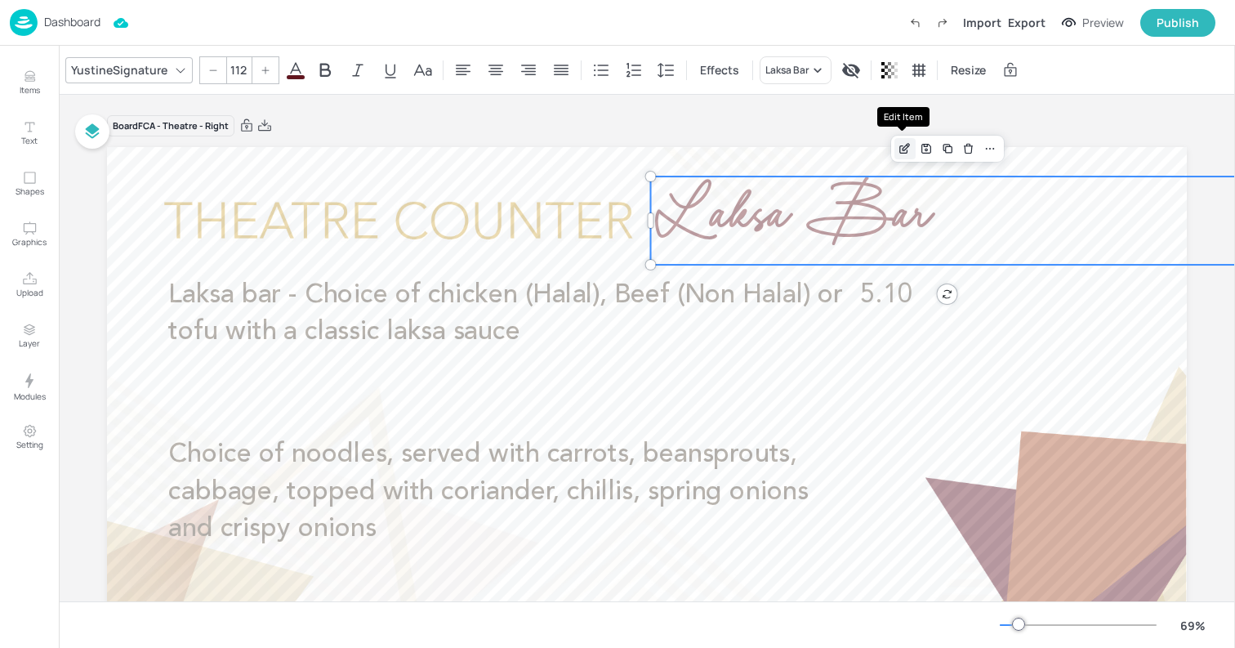
click at [903, 148] on icon "Edit Item" at bounding box center [906, 147] width 7 height 7
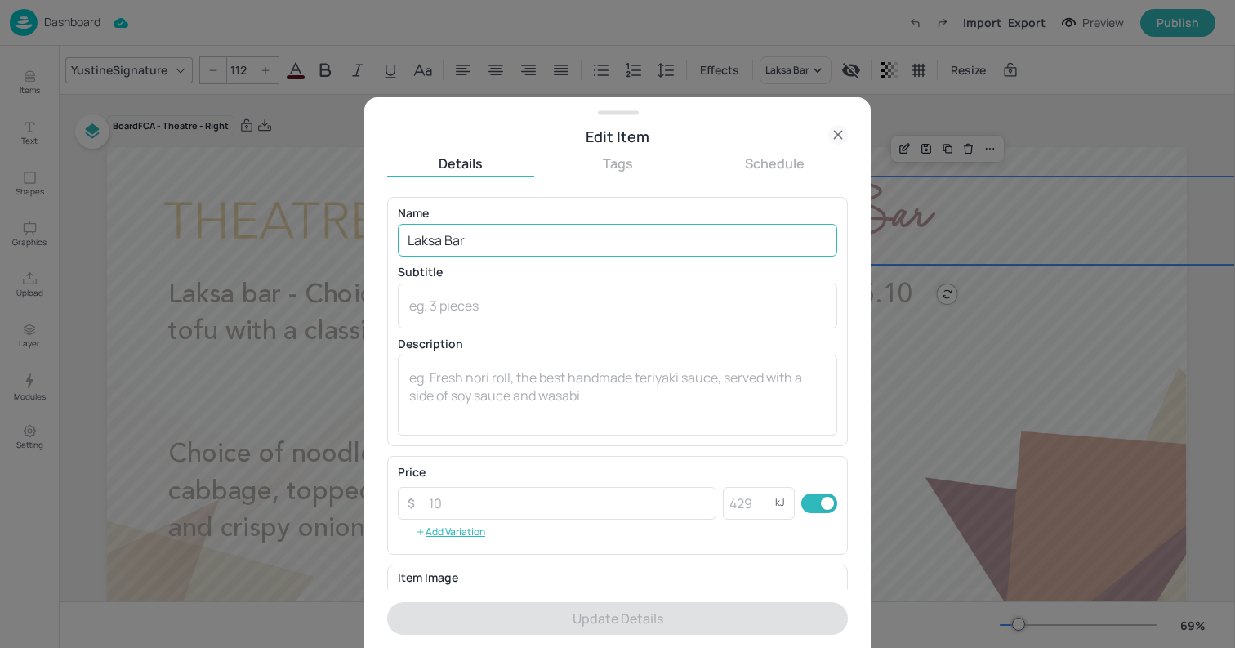
click at [433, 243] on input "Laksa Bar" at bounding box center [617, 240] width 439 height 33
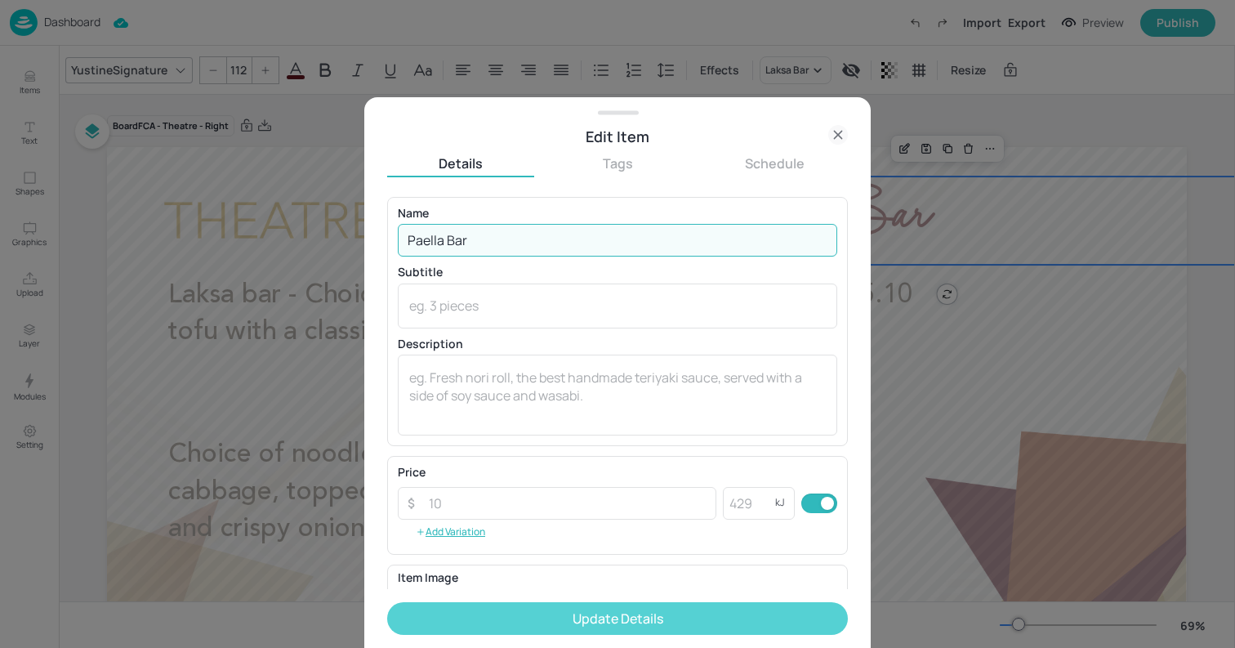
type input "Paella Bar"
click at [573, 609] on button "Update Details" at bounding box center [617, 618] width 461 height 33
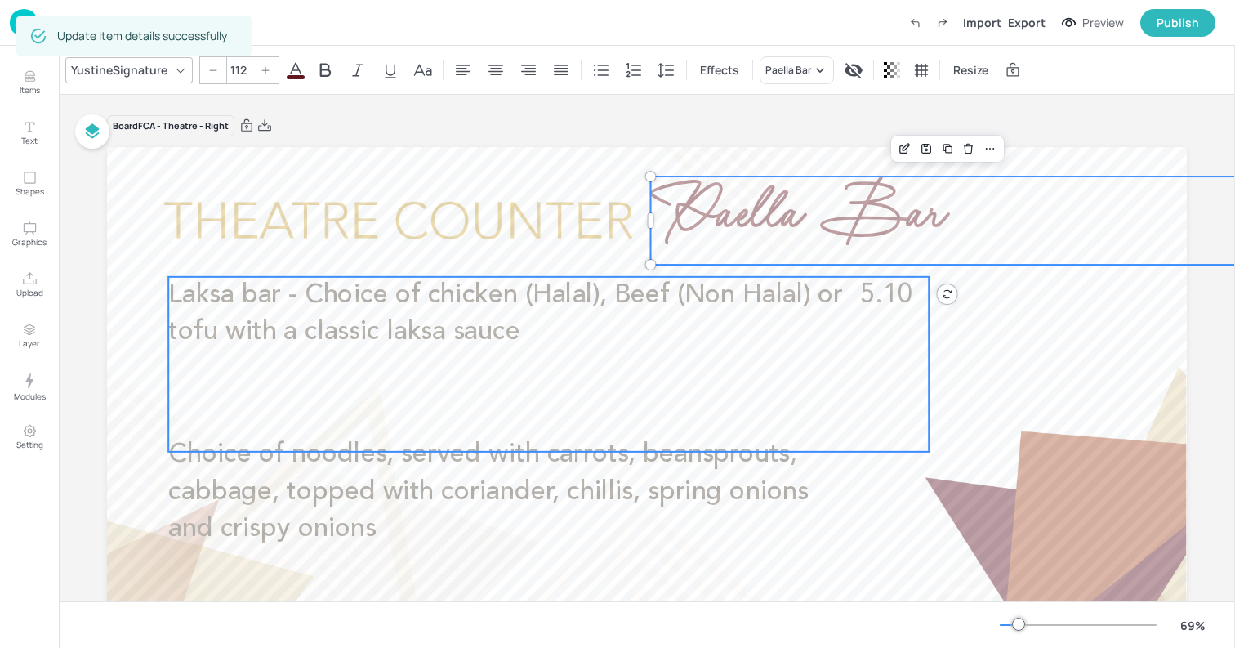
click at [328, 323] on span "Laksa bar - Choice of chicken (Halal), Beef (Non Halal) or tofu with a classic …" at bounding box center [505, 314] width 675 height 64
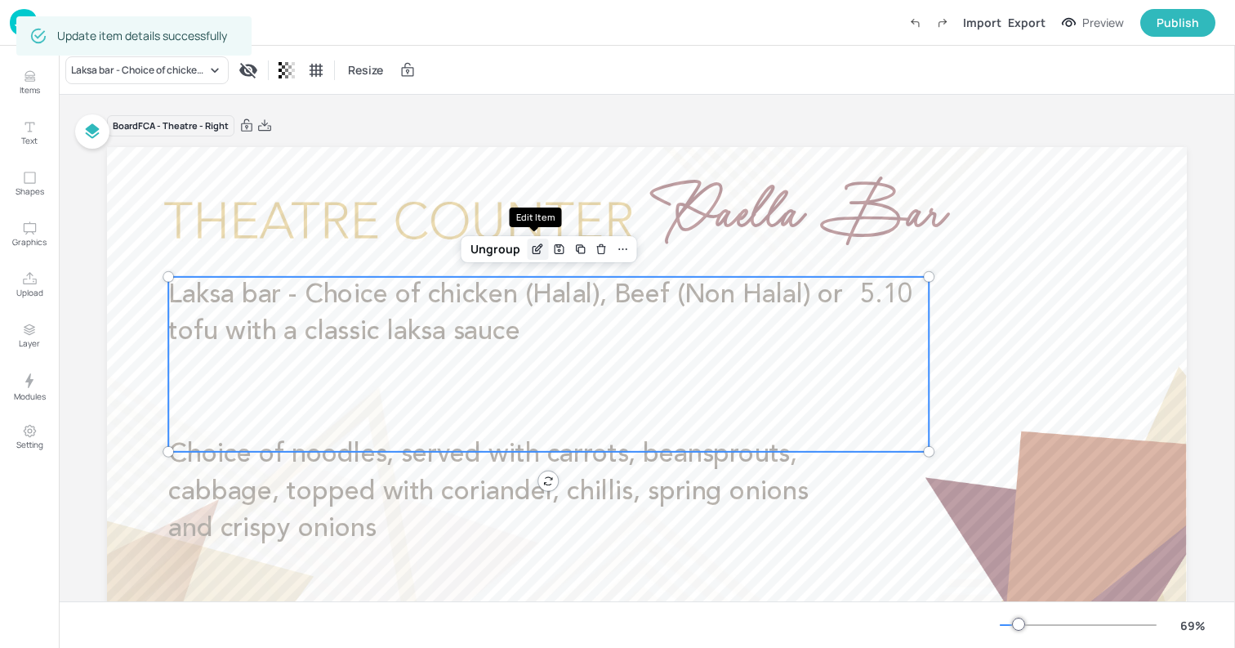
click at [531, 244] on icon "Edit Item" at bounding box center [538, 249] width 14 height 13
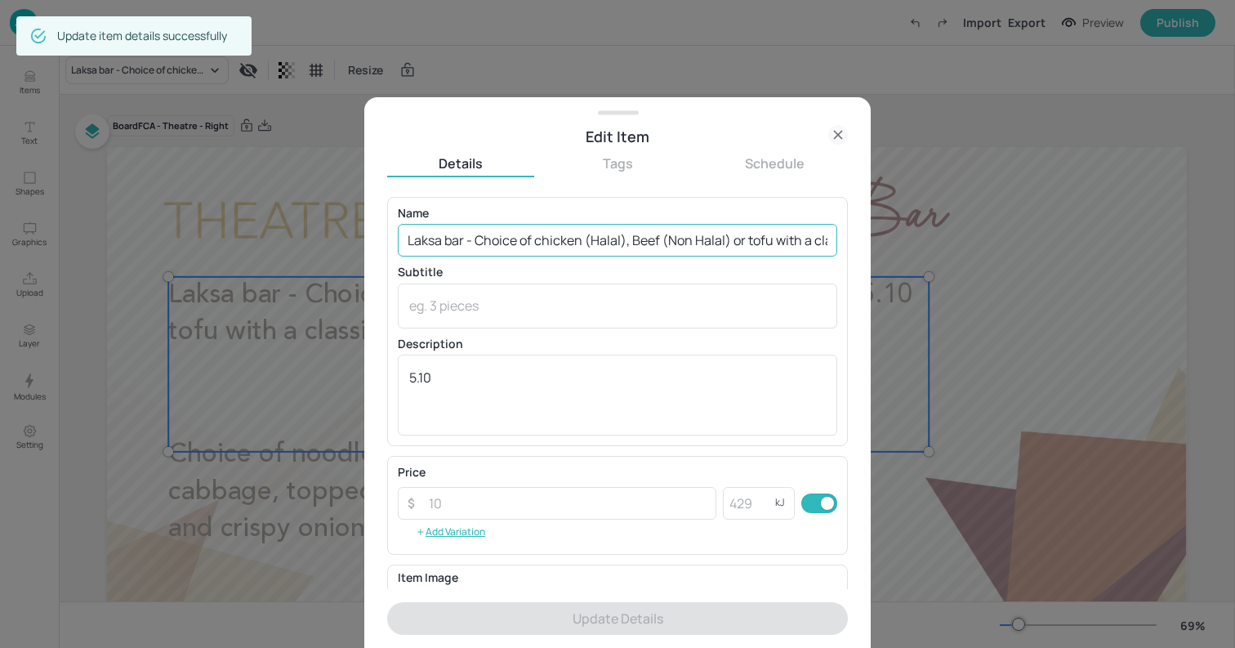
click at [500, 242] on input "Laksa bar - Choice of chicken (Halal), Beef (Non Halal) or tofu with a classic …" at bounding box center [617, 240] width 439 height 33
paste input "Choice of chicken, seafood or vegan chorizo"
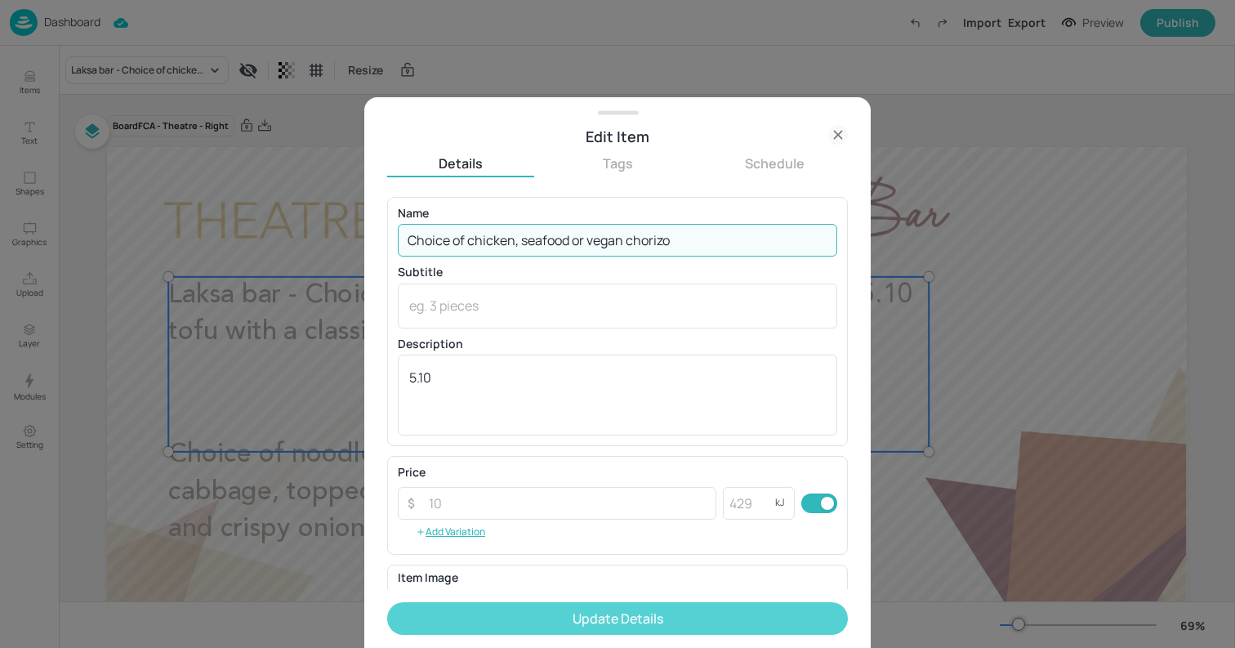
type input "Choice of chicken, seafood or vegan chorizo"
click at [656, 615] on button "Update Details" at bounding box center [617, 618] width 461 height 33
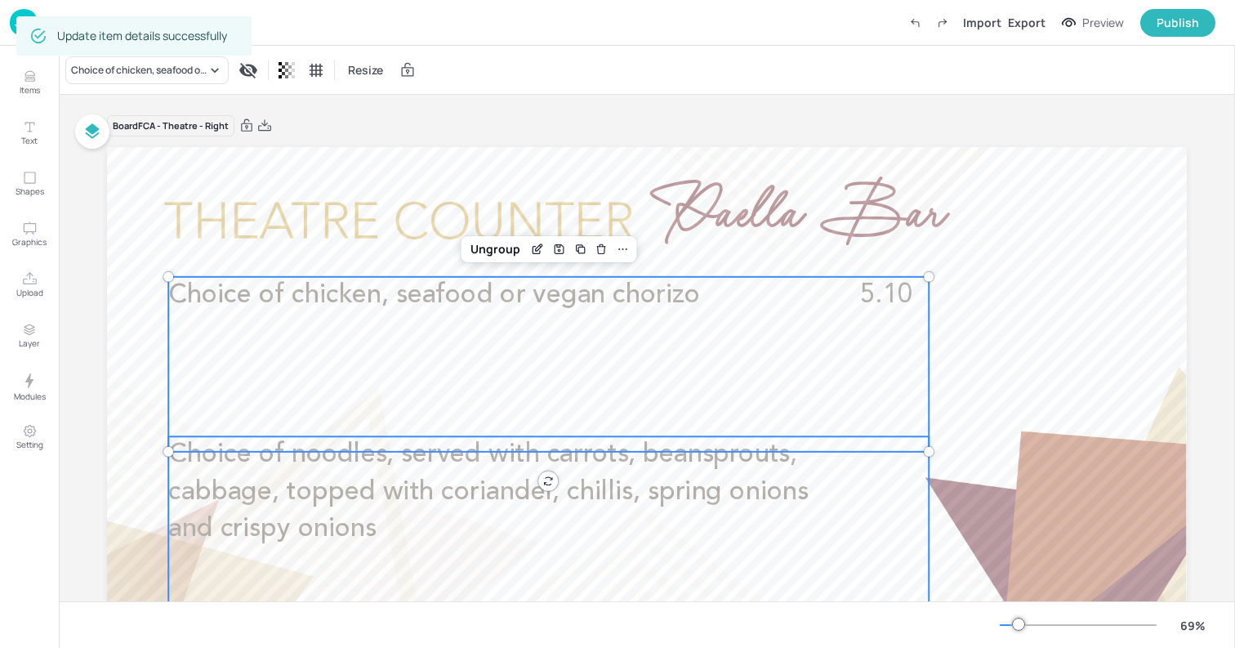
click at [342, 507] on p "Choice of noodles, served with carrots, beansprouts, cabbage, topped with coria…" at bounding box center [510, 491] width 684 height 111
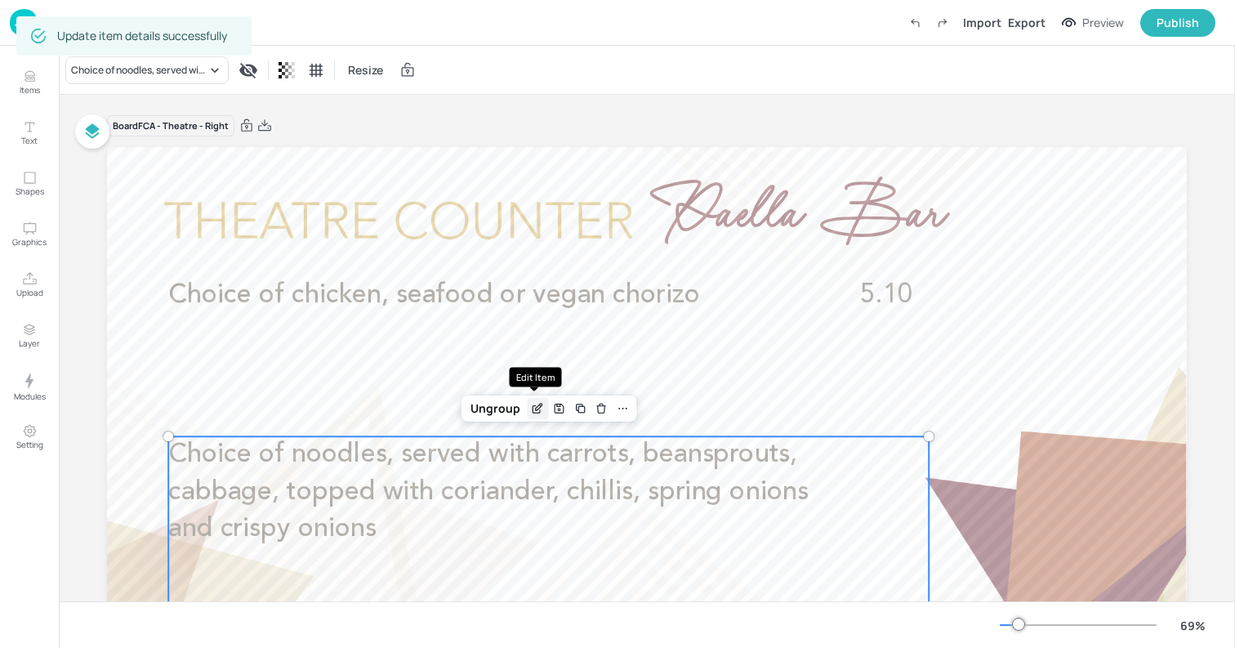
click at [536, 408] on icon "Edit Item" at bounding box center [539, 406] width 7 height 7
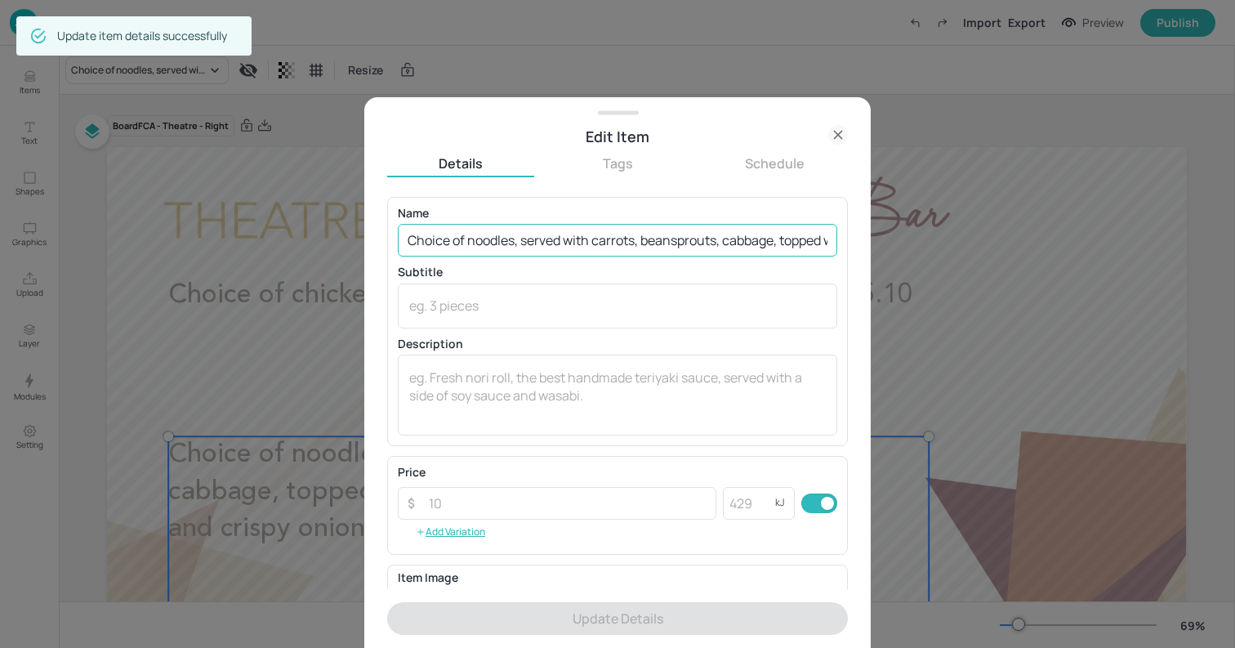
click at [561, 247] on input "Choice of noodles, served with carrots, beansprouts, cabbage, topped with coria…" at bounding box center [617, 240] width 439 height 33
paste input "rice or orzo pasta served with peppers, leeks, peas, sundried tomatoes and gree…"
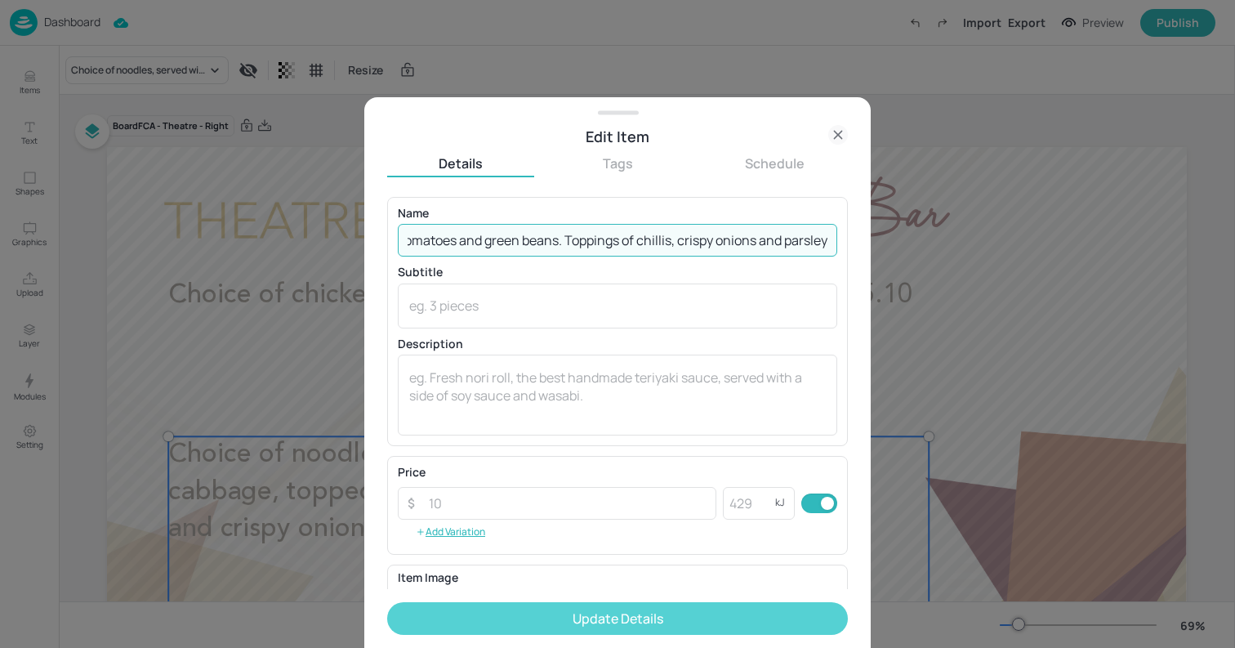
type input "Choice of rice or orzo pasta served with peppers, leeks, peas, sundried tomatoe…"
click at [715, 617] on button "Update Details" at bounding box center [617, 618] width 461 height 33
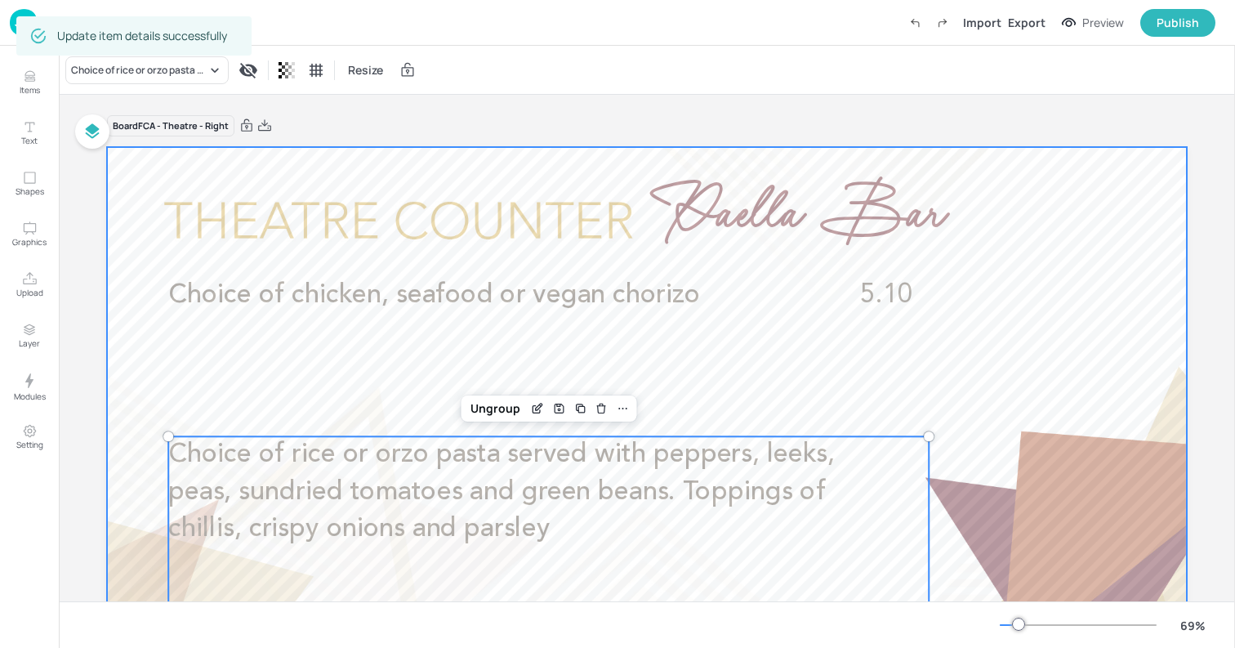
click at [121, 361] on div at bounding box center [647, 451] width 1080 height 608
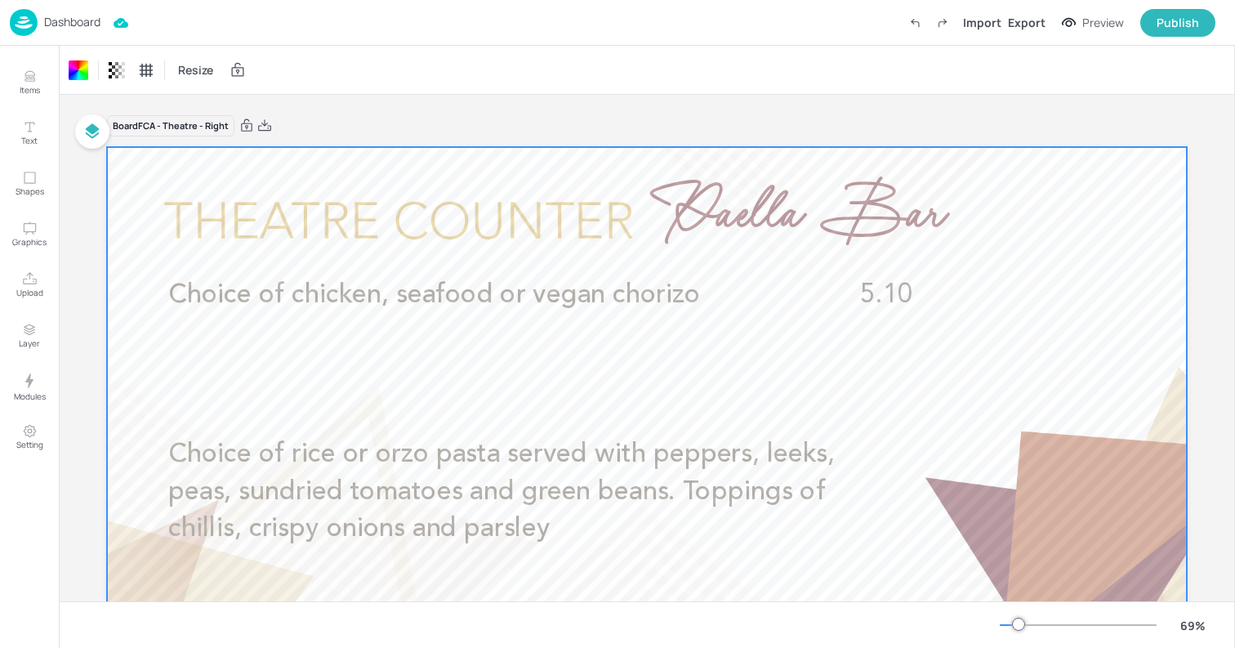
click at [38, 22] on div "Dashboard" at bounding box center [55, 22] width 91 height 27
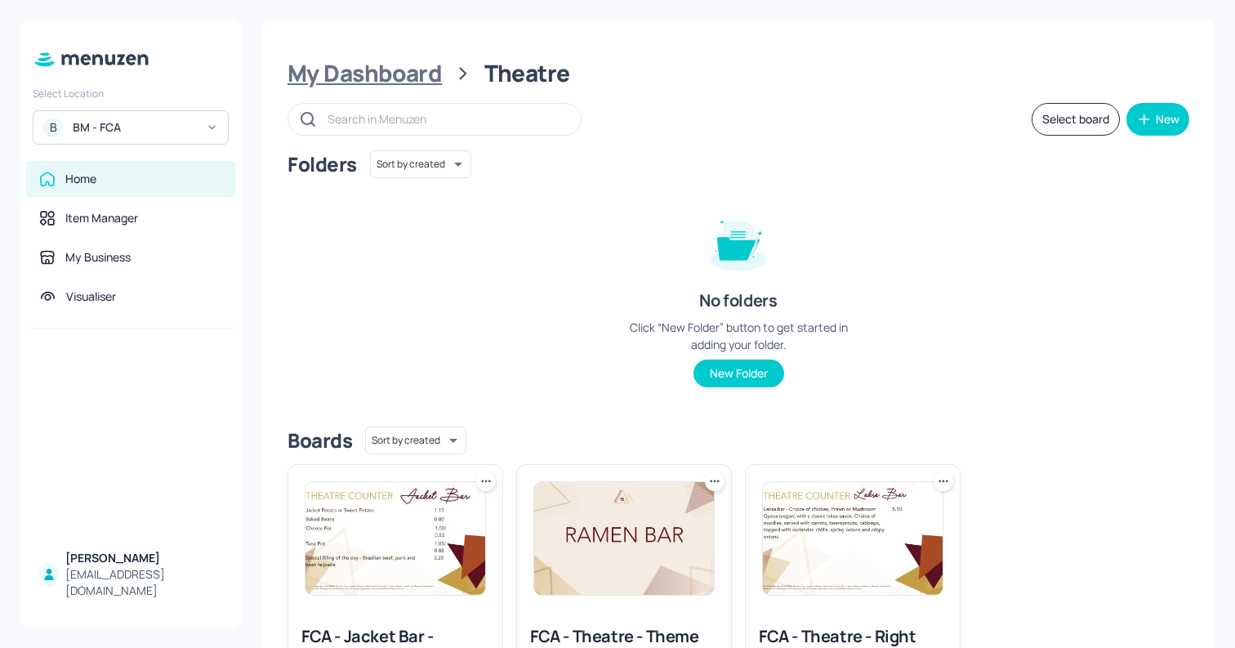
click at [400, 80] on div "My Dashboard" at bounding box center [364, 73] width 154 height 29
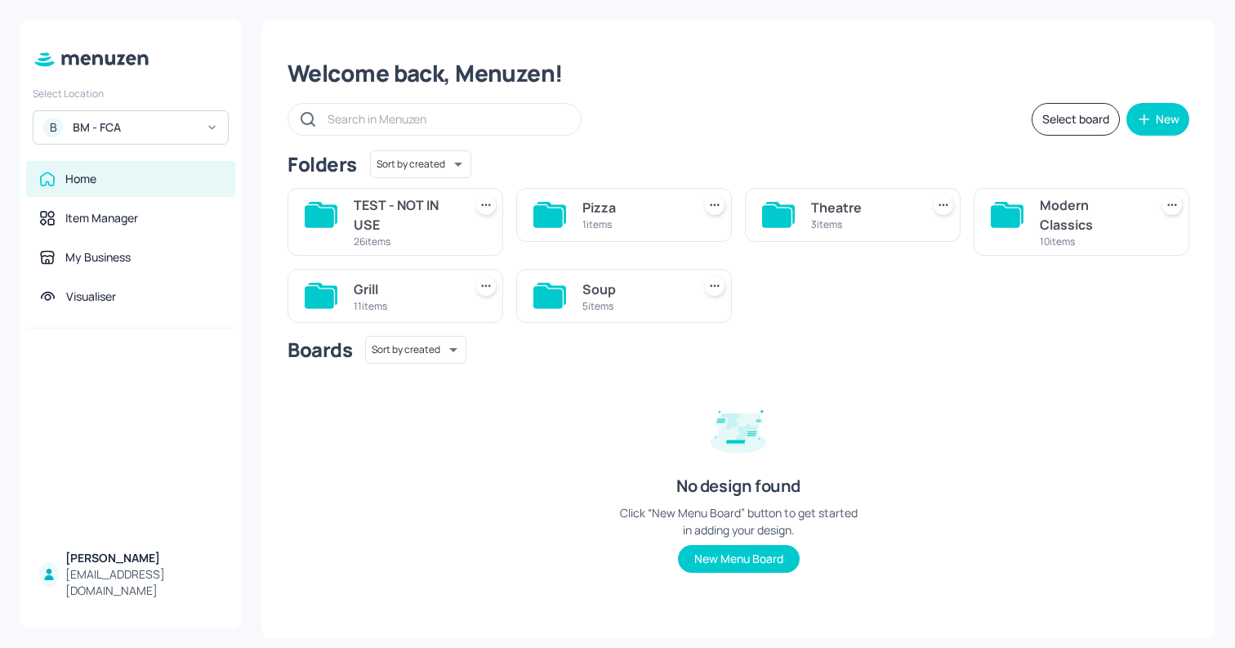
click at [1001, 219] on icon at bounding box center [1005, 216] width 29 height 22
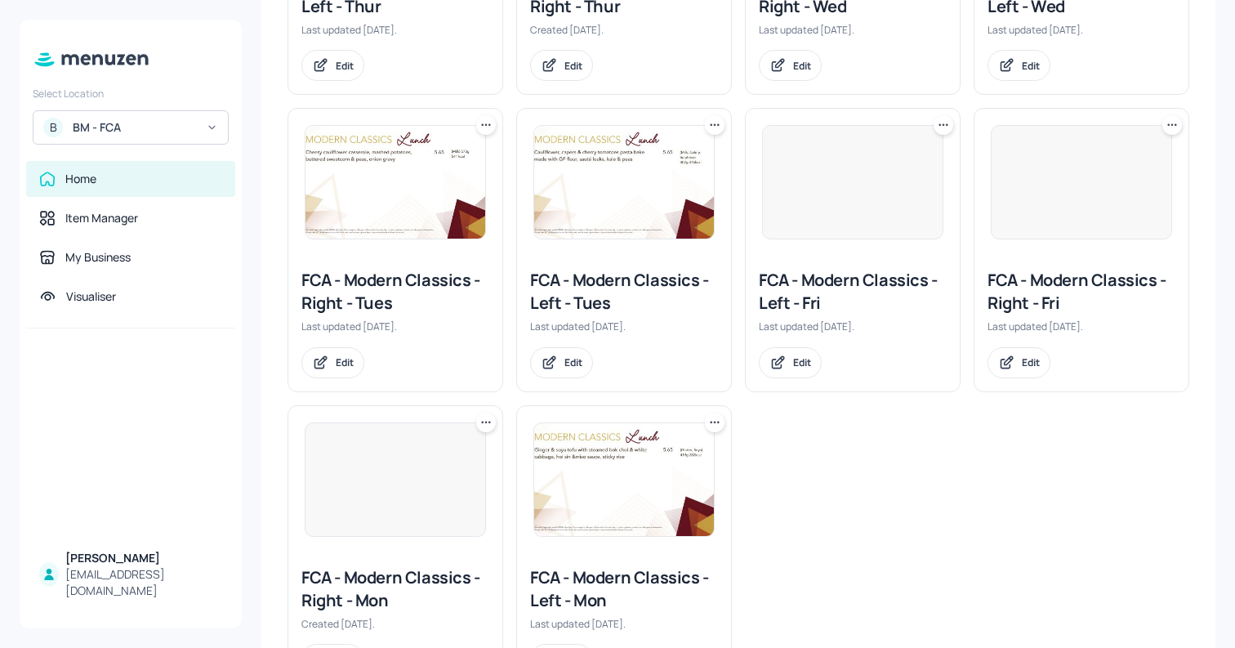
scroll to position [733, 0]
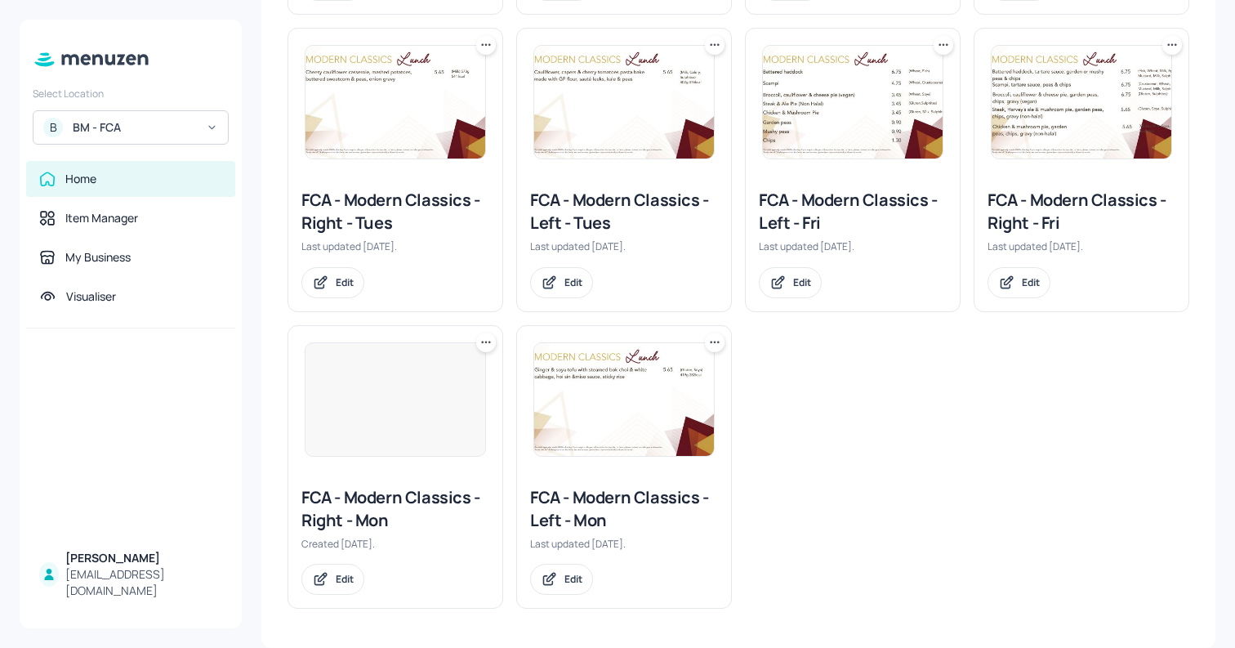
click at [433, 431] on div at bounding box center [395, 399] width 181 height 114
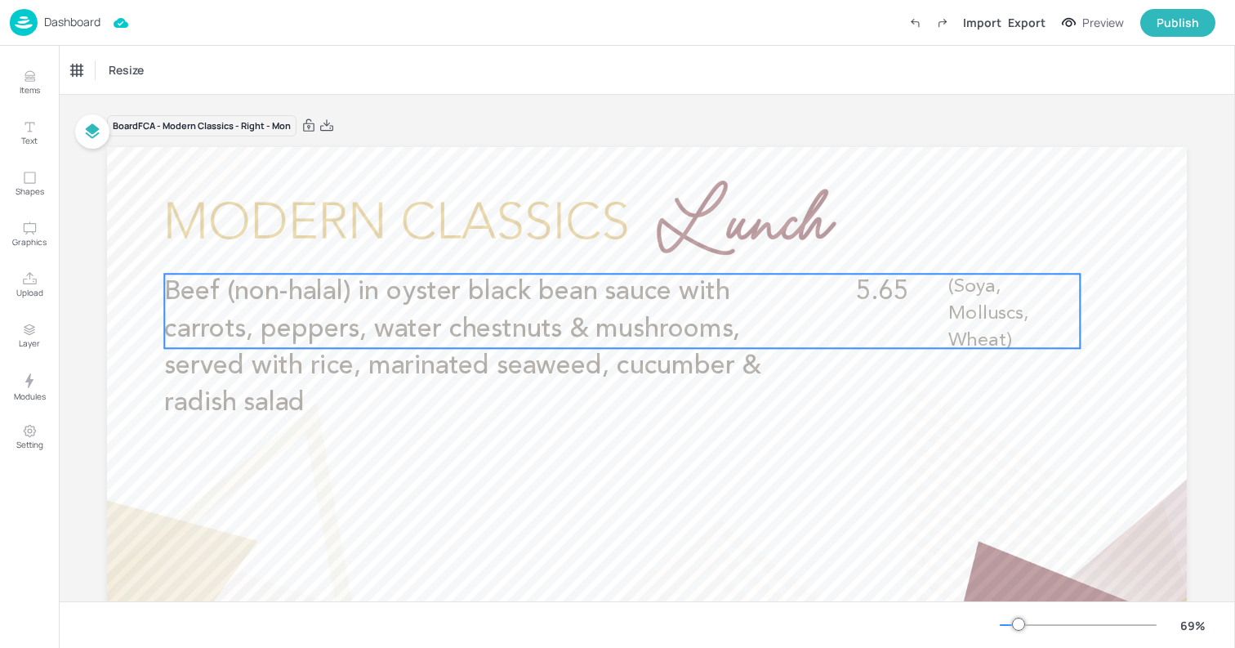
click at [580, 314] on p "Beef (non-halal) in oyster black bean sauce with carrots, peppers, water chestn…" at bounding box center [487, 348] width 646 height 148
click at [608, 244] on icon "Edit Item" at bounding box center [611, 245] width 14 height 13
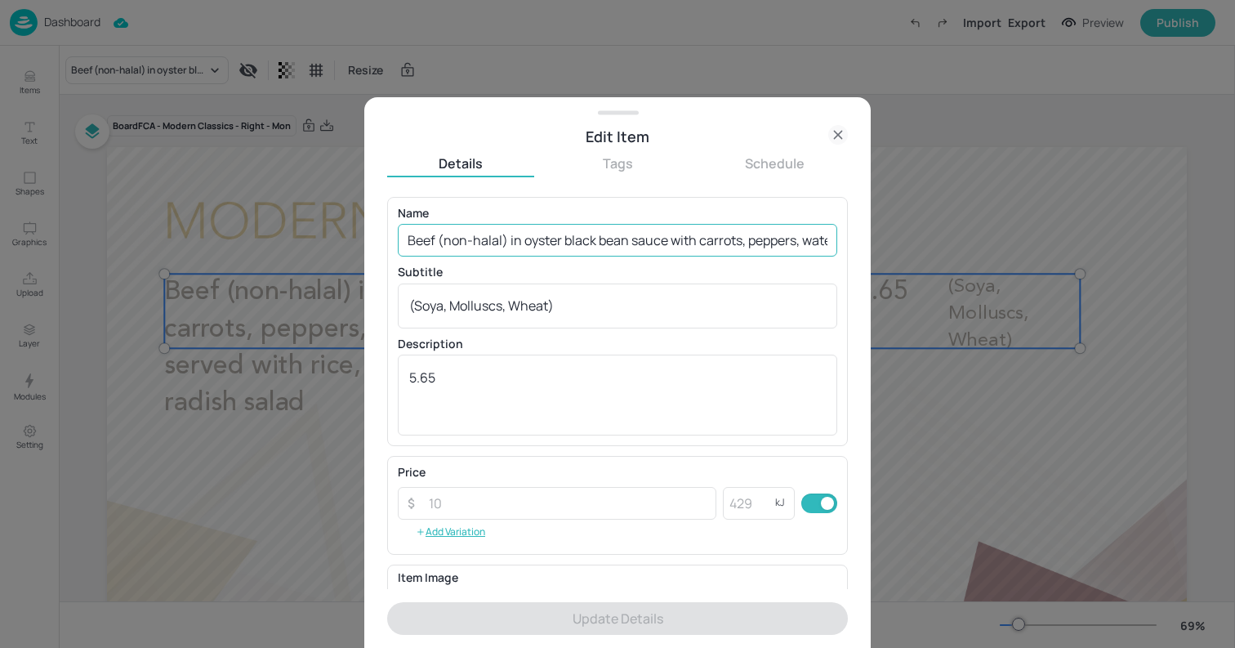
click at [584, 232] on input "Beef (non-halal) in oyster black bean sauce with carrots, peppers, water chestn…" at bounding box center [617, 240] width 439 height 33
paste input "[PERSON_NAME] - Crispy fried chicken (halal) served with fragrant rice, Japanes…"
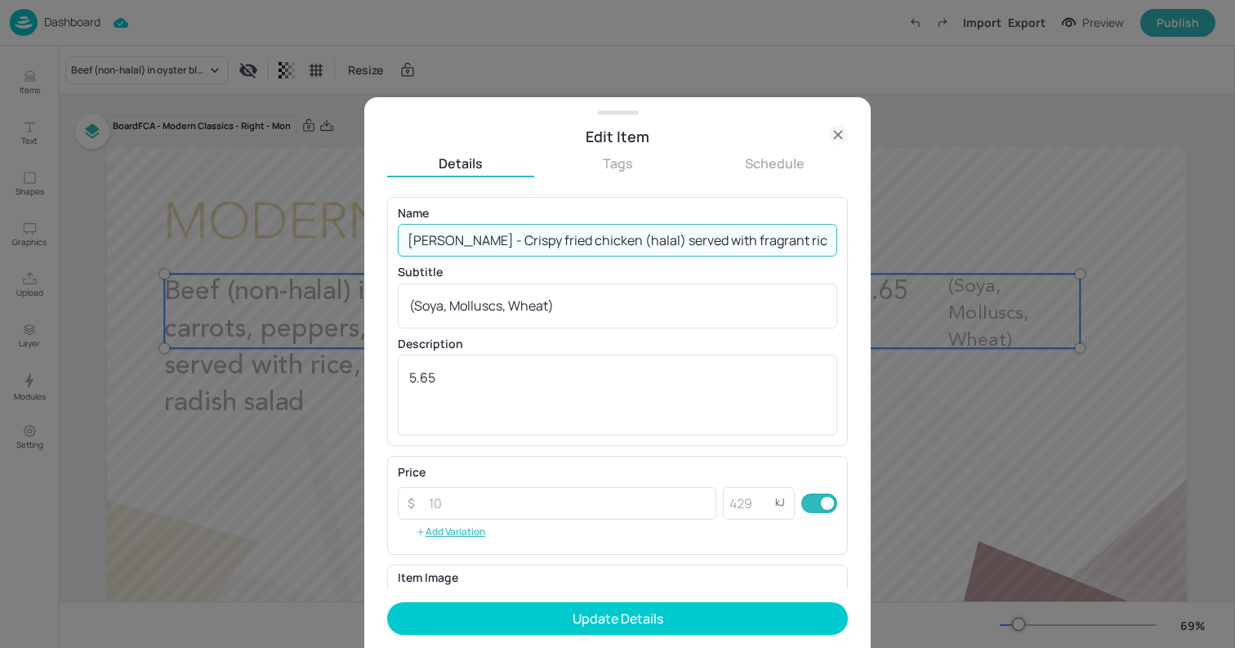
scroll to position [0, 405]
type input "[PERSON_NAME] - Crispy fried chicken (halal) served with fragrant rice, Japanes…"
click at [555, 313] on textarea "(Soya, Molluscs, Wheat)" at bounding box center [617, 305] width 417 height 18
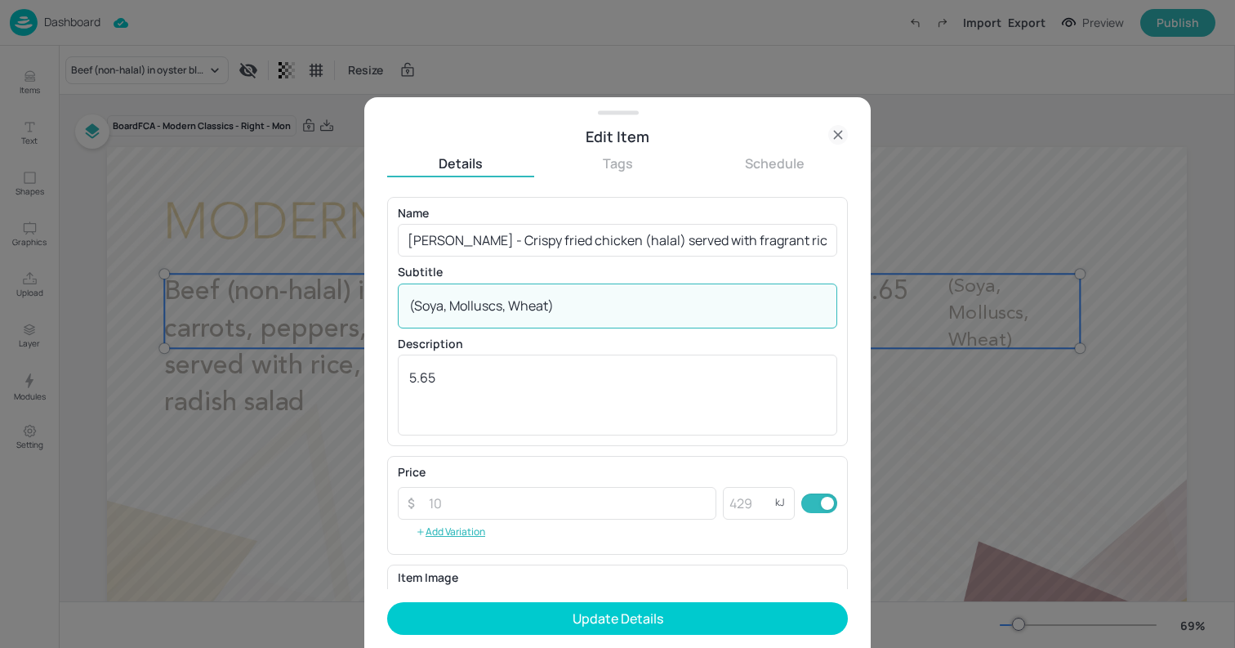
click at [555, 313] on textarea "(Soya, Molluscs, Wheat)" at bounding box center [617, 305] width 417 height 18
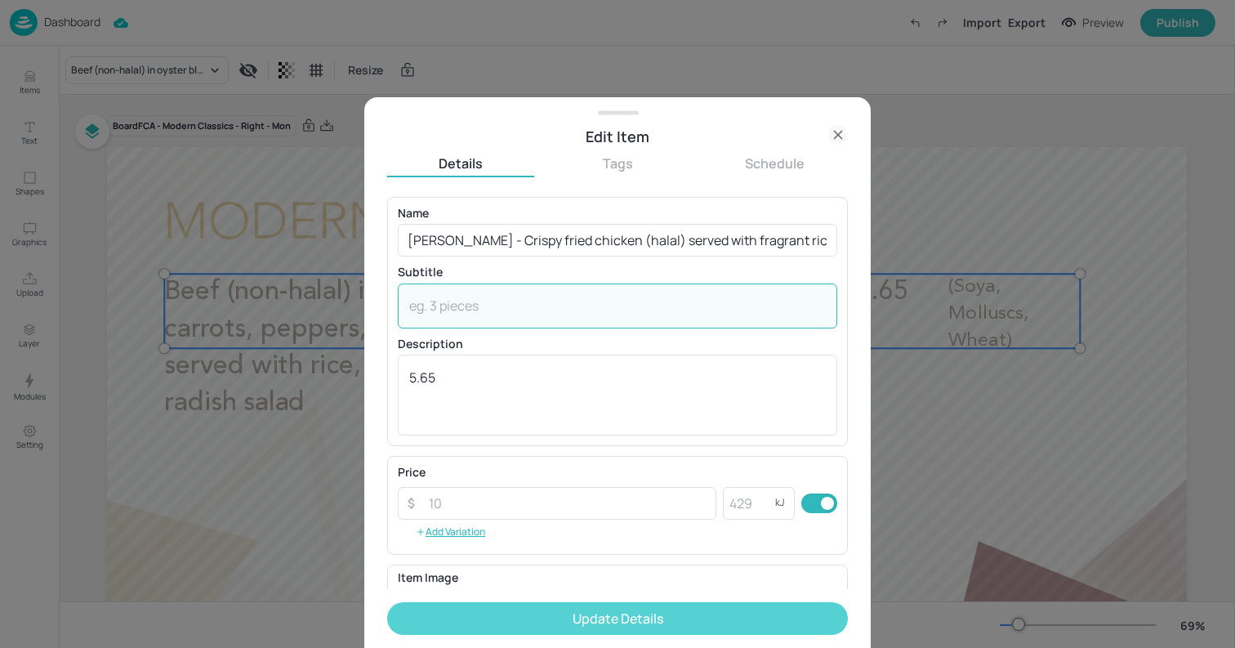
click at [644, 613] on button "Update Details" at bounding box center [617, 618] width 461 height 33
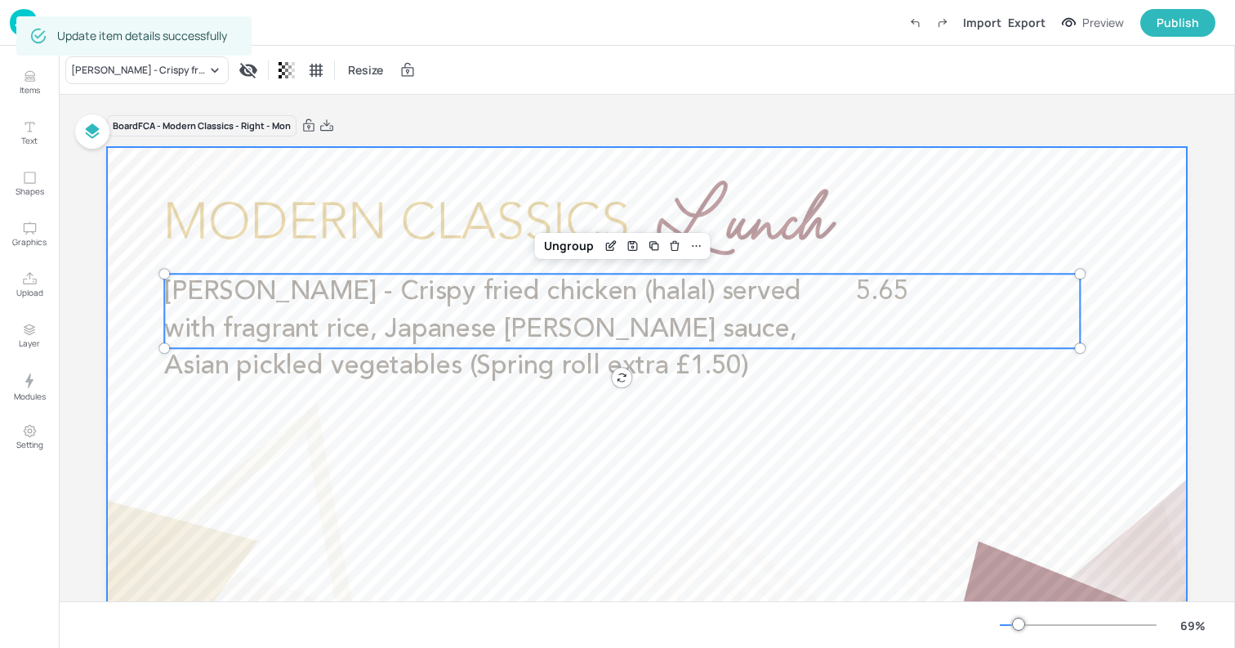
click at [127, 154] on div at bounding box center [647, 451] width 1080 height 608
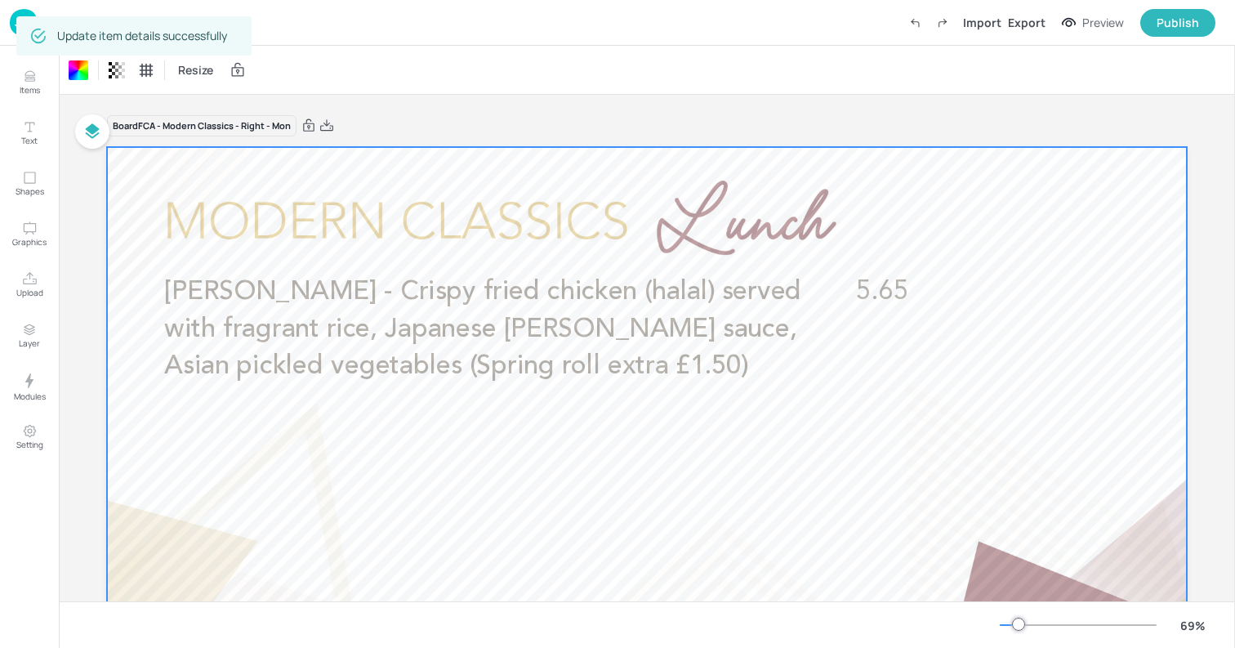
click at [15, 18] on img at bounding box center [24, 22] width 28 height 27
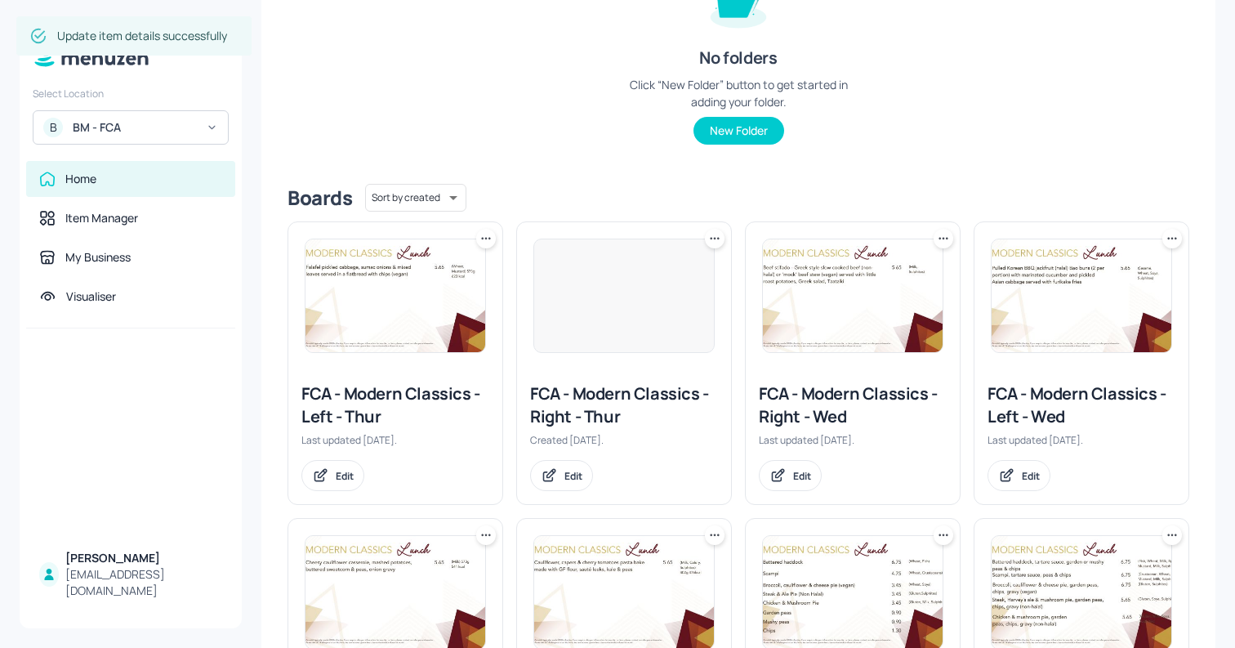
scroll to position [733, 0]
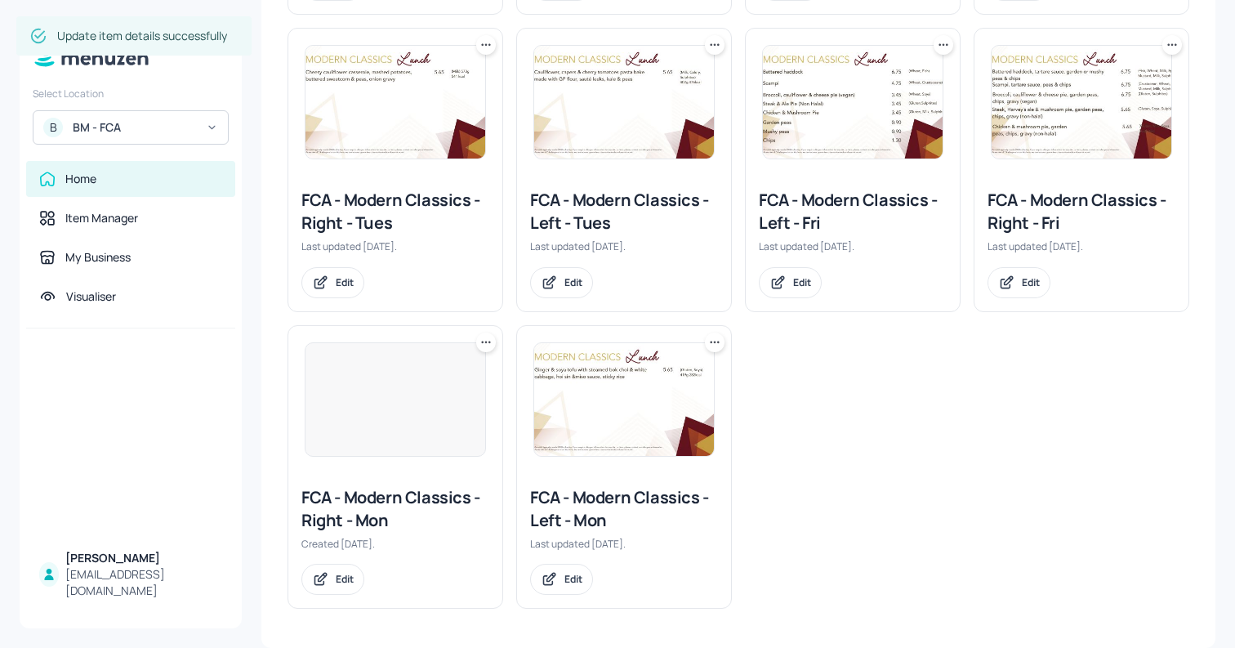
click at [654, 425] on img at bounding box center [624, 399] width 180 height 113
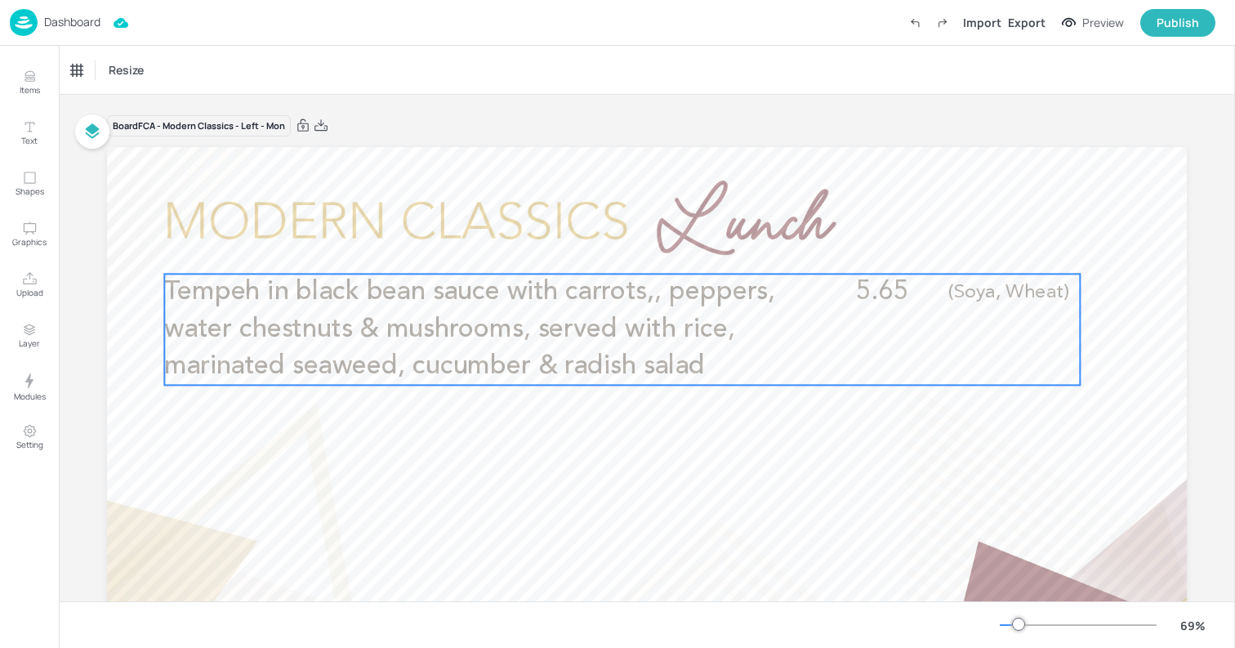
click at [739, 335] on p "Tempeh in black bean sauce with carrots,, peppers, water chestnuts & mushrooms,…" at bounding box center [469, 329] width 611 height 111
click at [608, 249] on icon "Edit Item" at bounding box center [611, 245] width 14 height 13
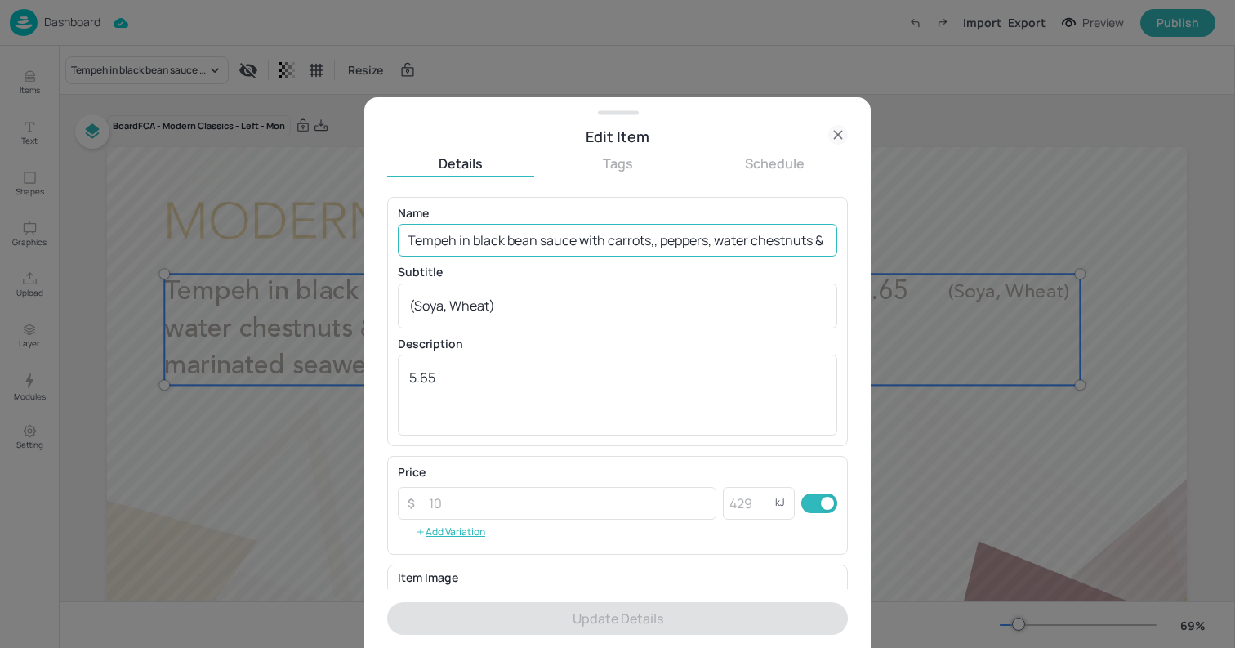
click at [527, 242] on input "Tempeh in black bean sauce with carrots,, peppers, water chestnuts & mushrooms,…" at bounding box center [617, 240] width 439 height 33
paste input "[PERSON_NAME] - Crispy fried vegan 'chicken' served with fragrant rice, Japanes…"
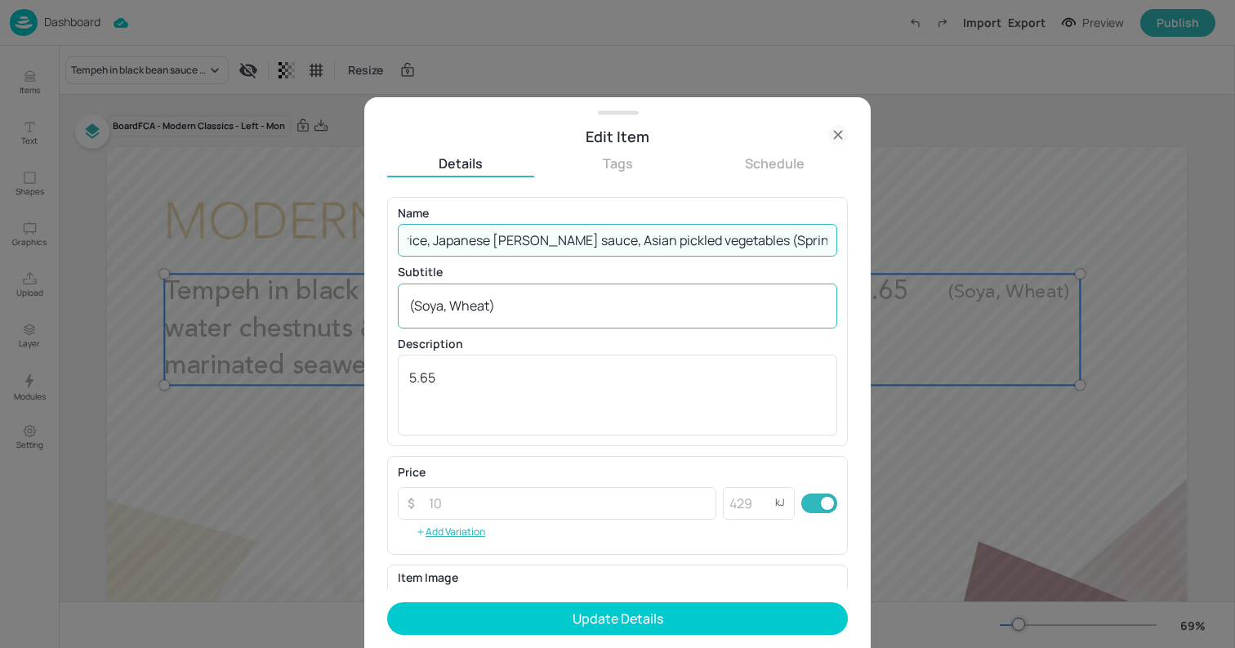
type input "[PERSON_NAME] - Crispy fried vegan 'chicken' served with fragrant rice, Japanes…"
click at [522, 305] on textarea "(Soya, Wheat)" at bounding box center [617, 305] width 417 height 18
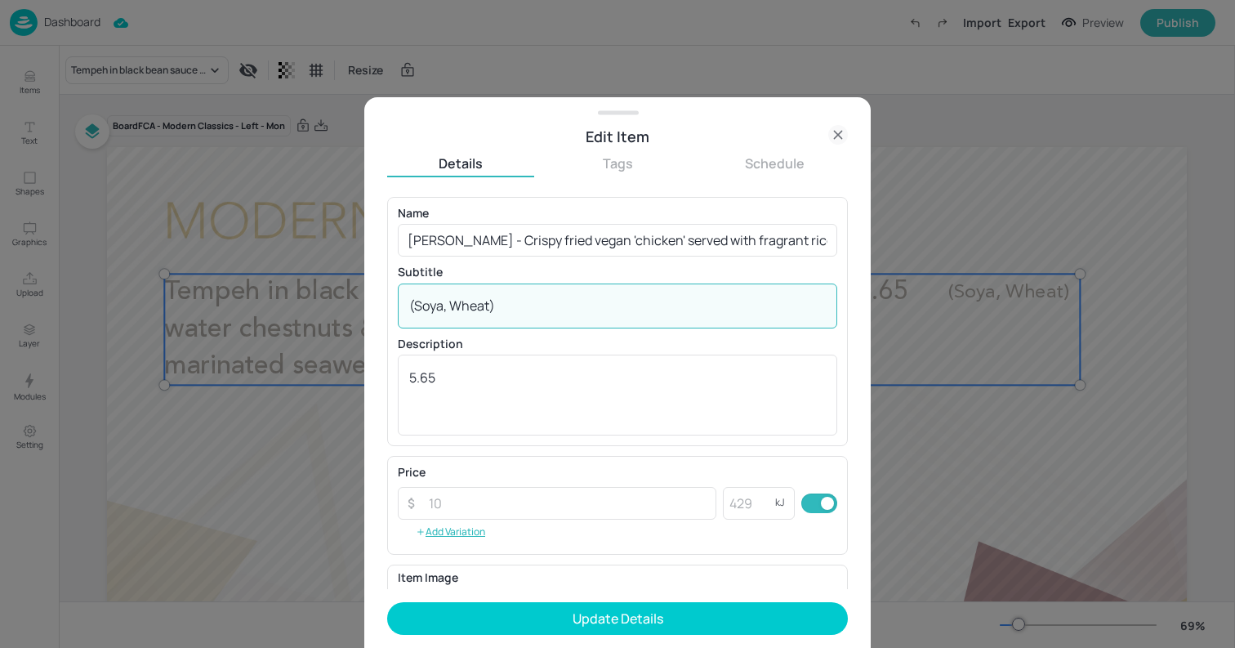
click at [522, 305] on textarea "(Soya, Wheat)" at bounding box center [617, 305] width 417 height 18
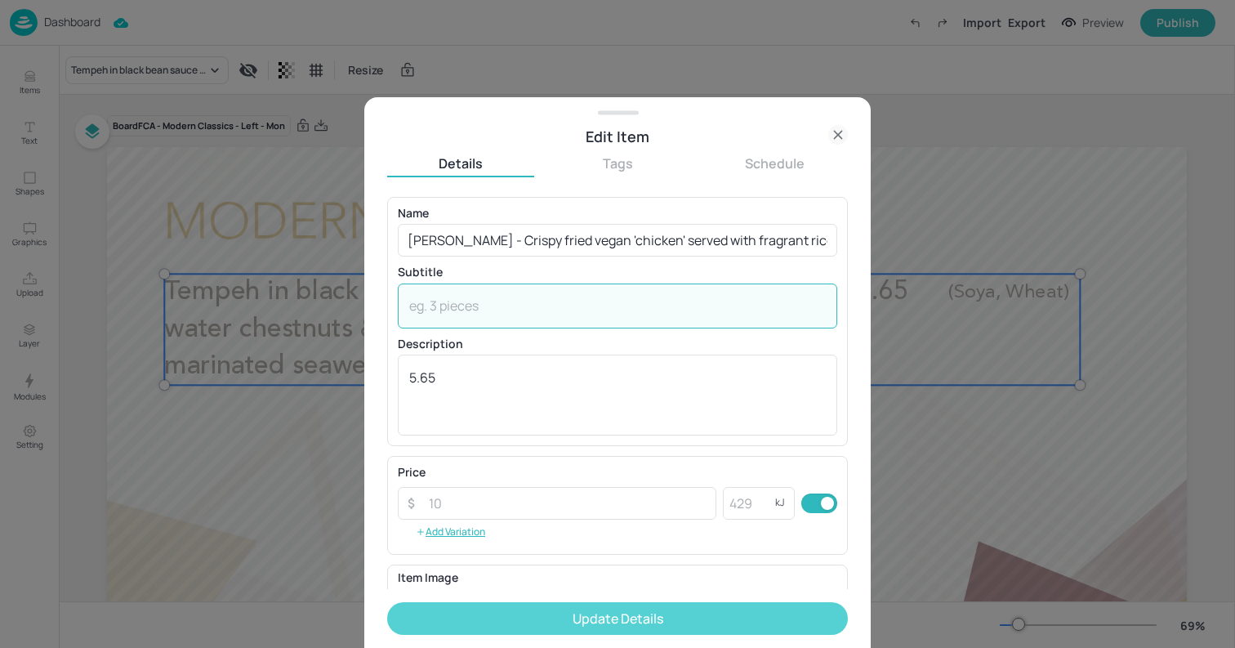
click at [620, 607] on button "Update Details" at bounding box center [617, 618] width 461 height 33
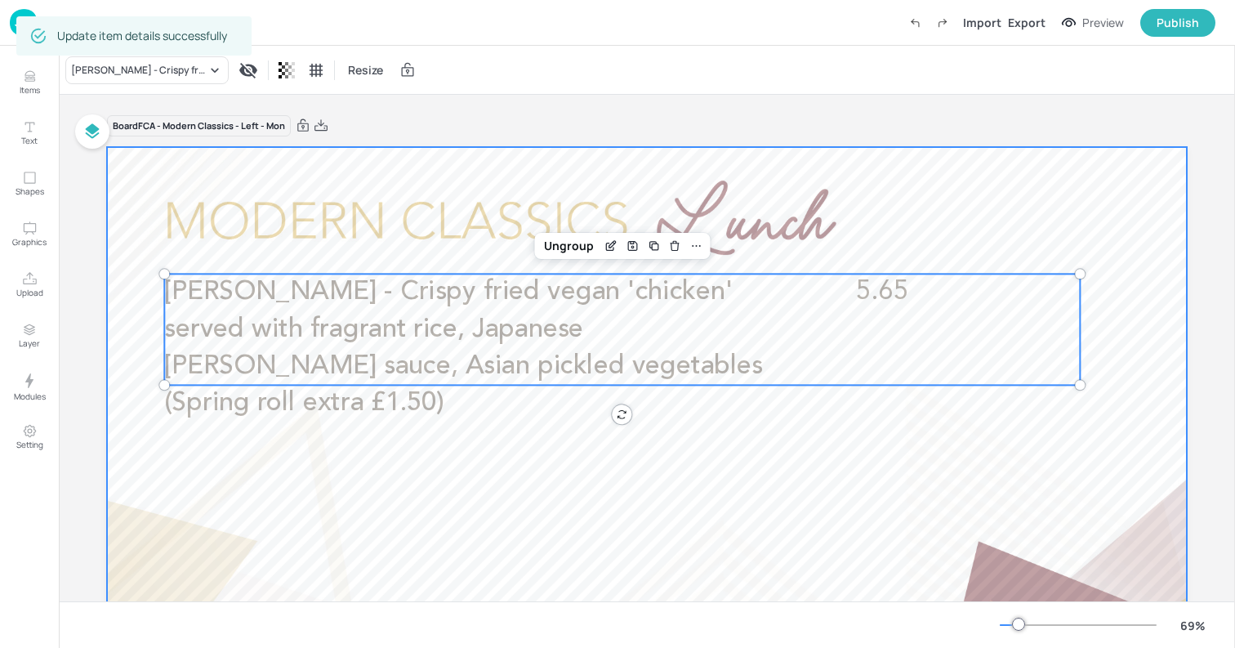
click at [126, 213] on div at bounding box center [647, 451] width 1080 height 608
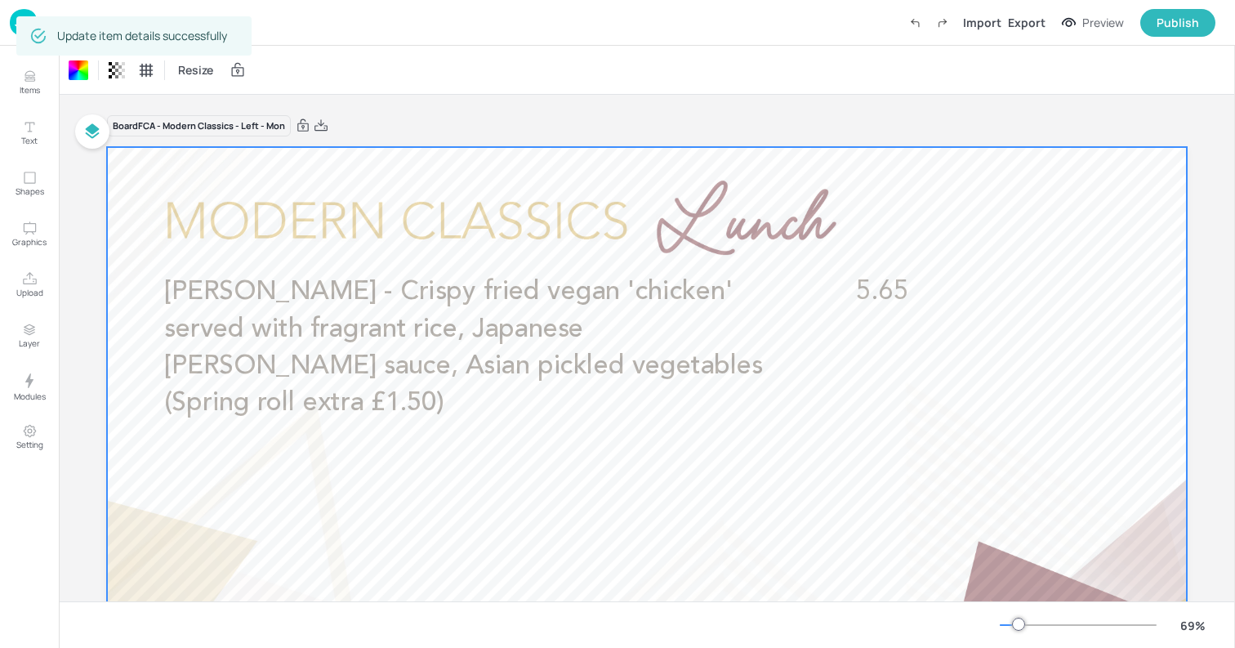
click at [10, 23] on img at bounding box center [24, 22] width 28 height 27
